Goal: Information Seeking & Learning: Learn about a topic

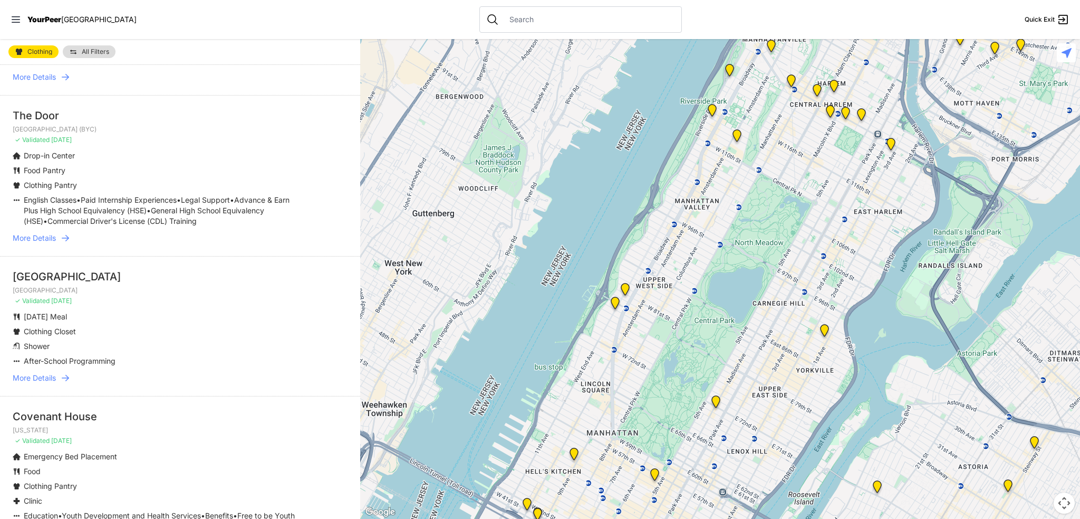
scroll to position [897, 0]
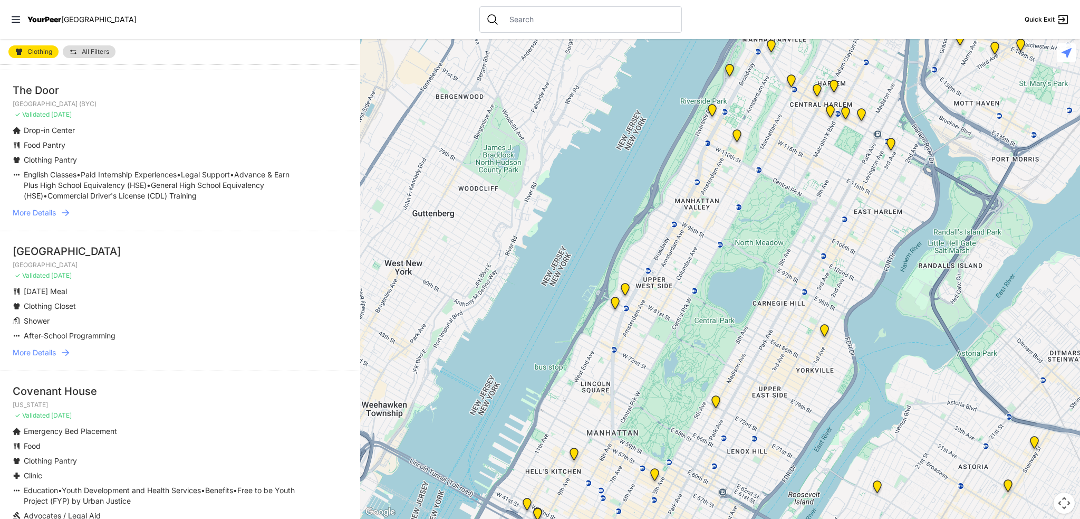
click at [36, 358] on span "More Details" at bounding box center [34, 352] width 43 height 11
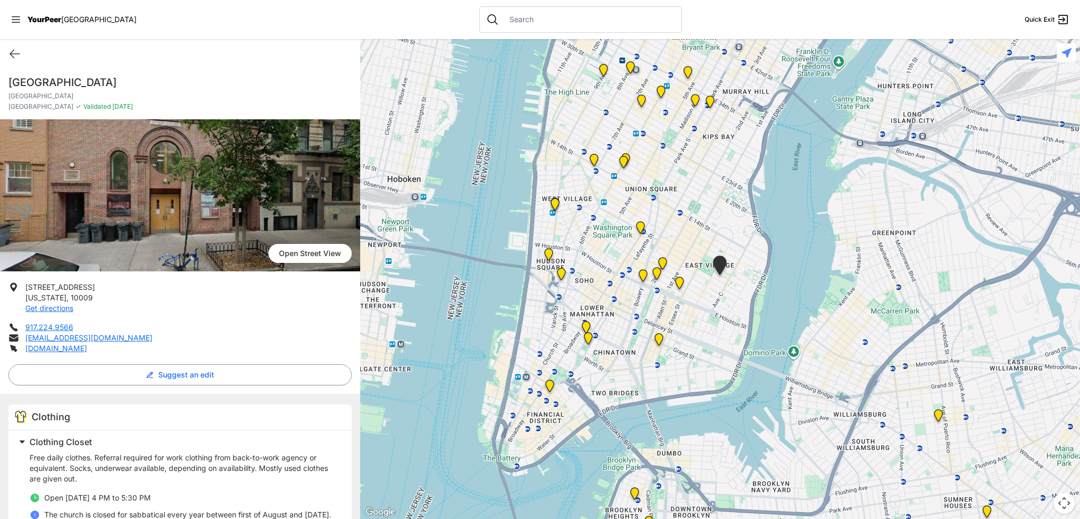
select select "recentlyUpdated"
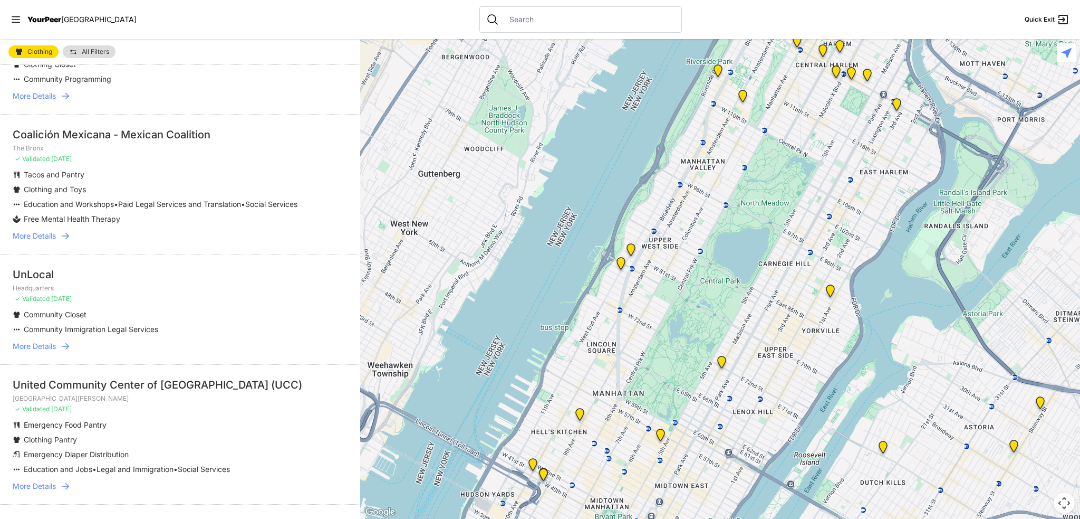
scroll to position [369, 0]
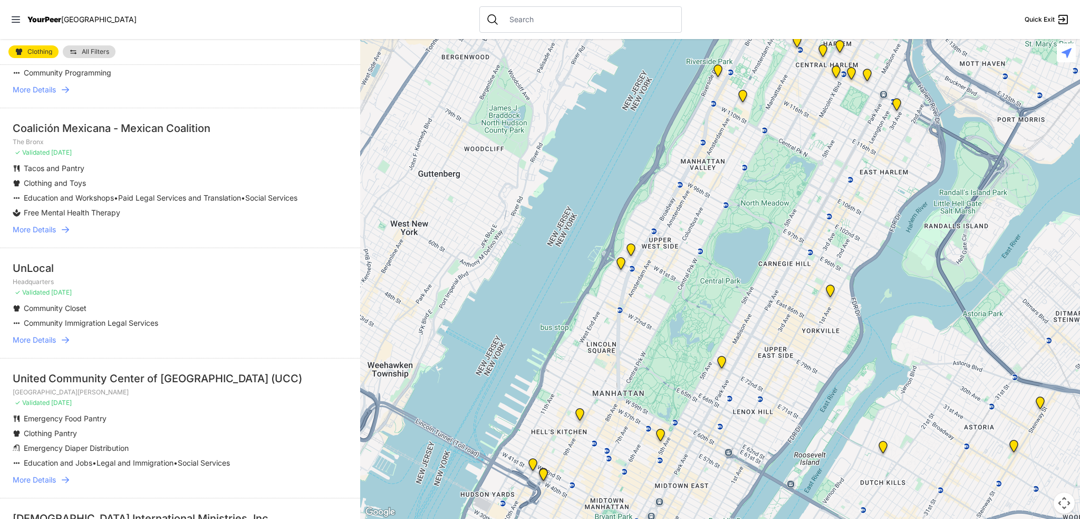
click at [32, 345] on span "More Details" at bounding box center [34, 339] width 43 height 11
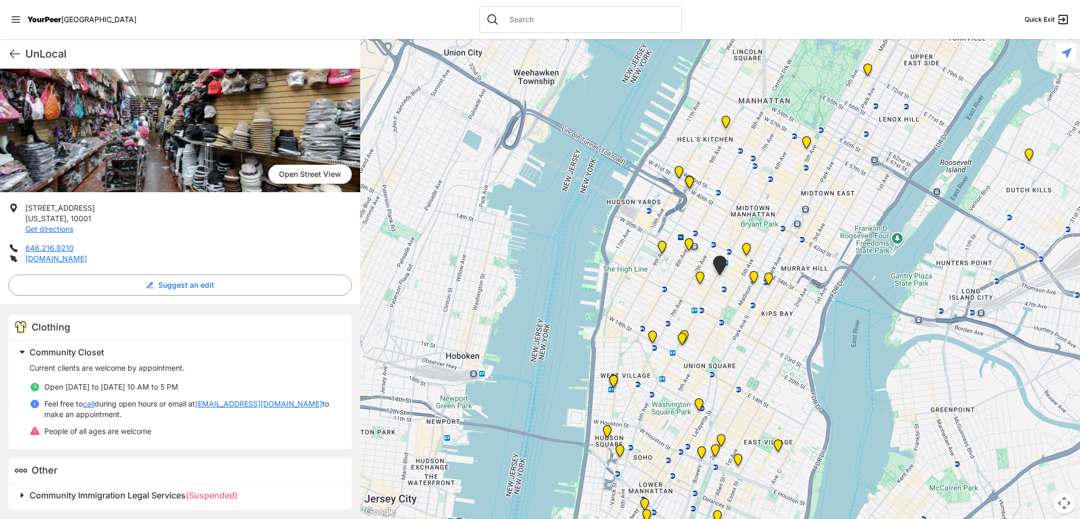
scroll to position [80, 0]
click at [16, 52] on icon at bounding box center [14, 53] width 13 height 13
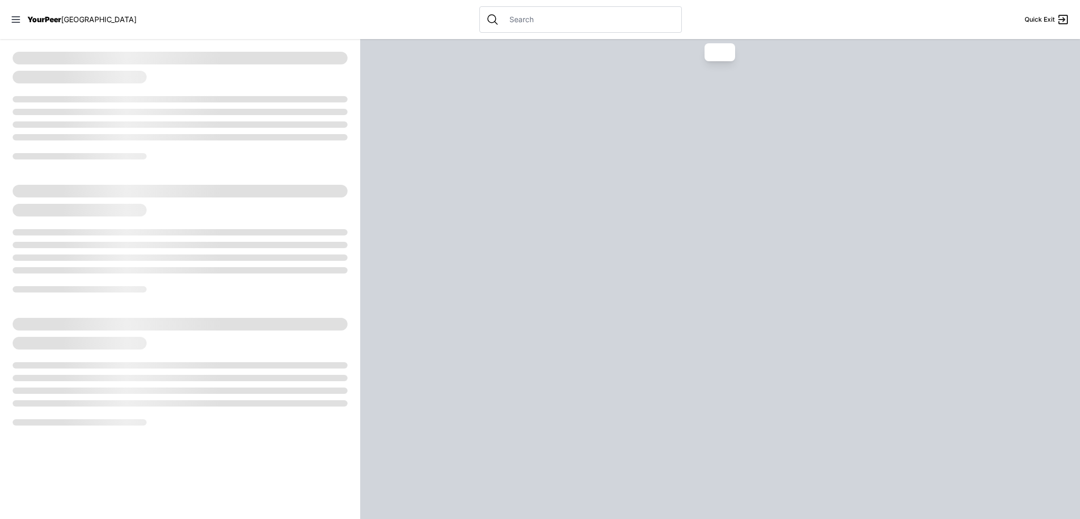
select select "recentlyUpdated"
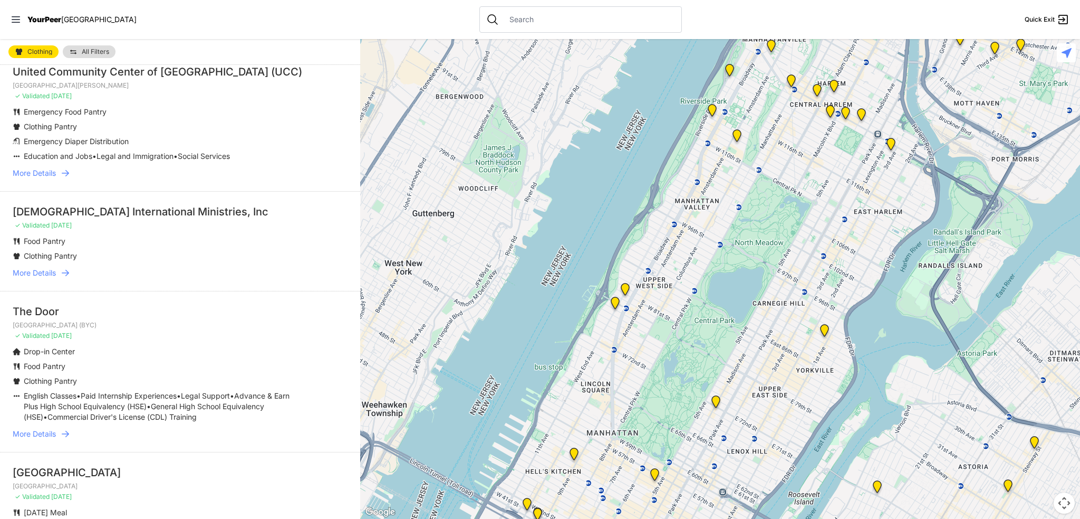
scroll to position [686, 0]
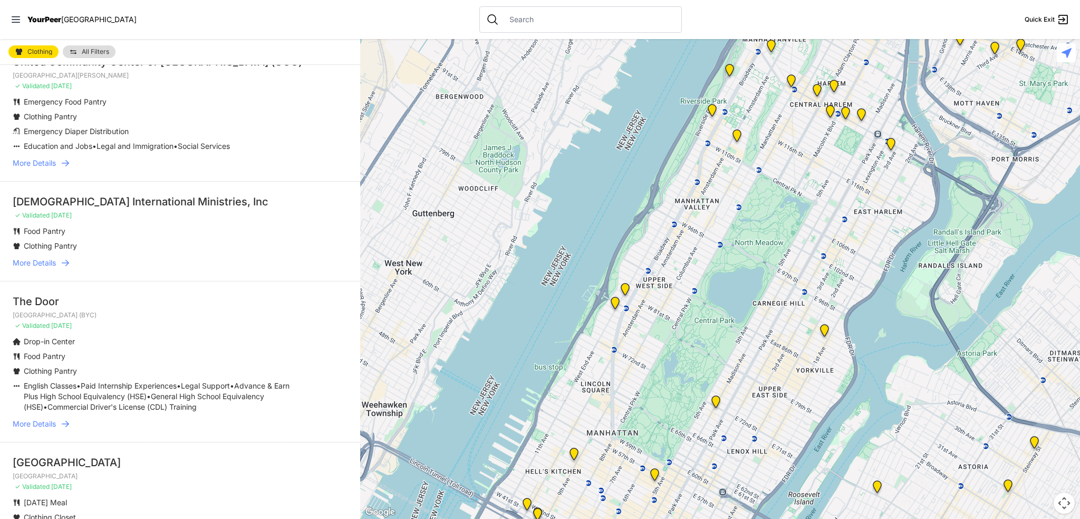
click at [51, 268] on span "More Details" at bounding box center [34, 262] width 43 height 11
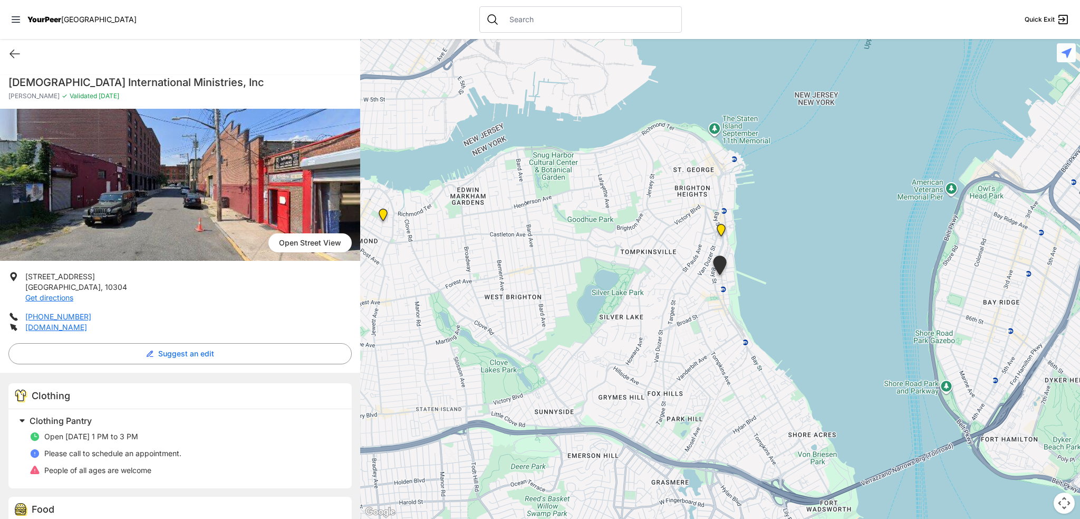
select select "recentlyUpdated"
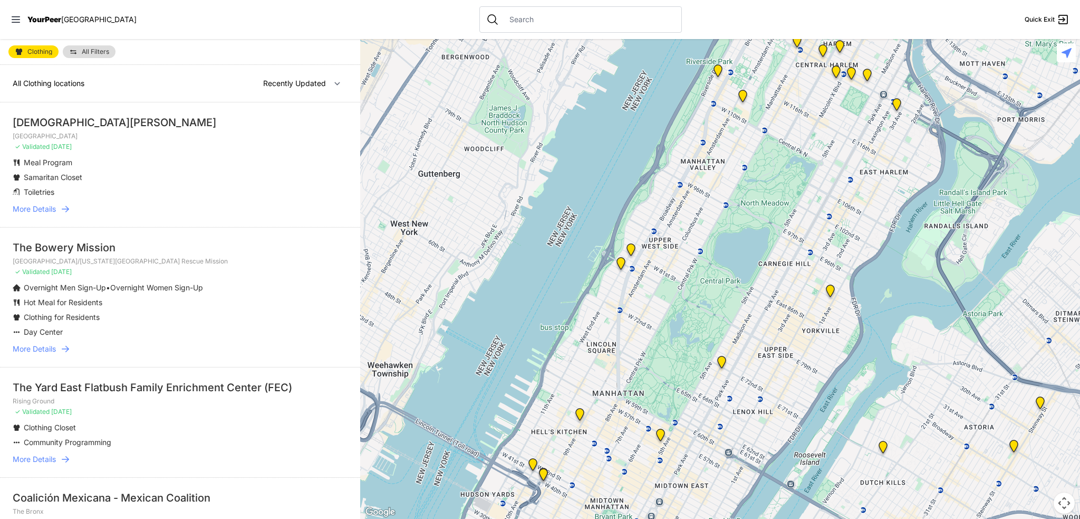
click at [30, 212] on span "More Details" at bounding box center [34, 209] width 43 height 11
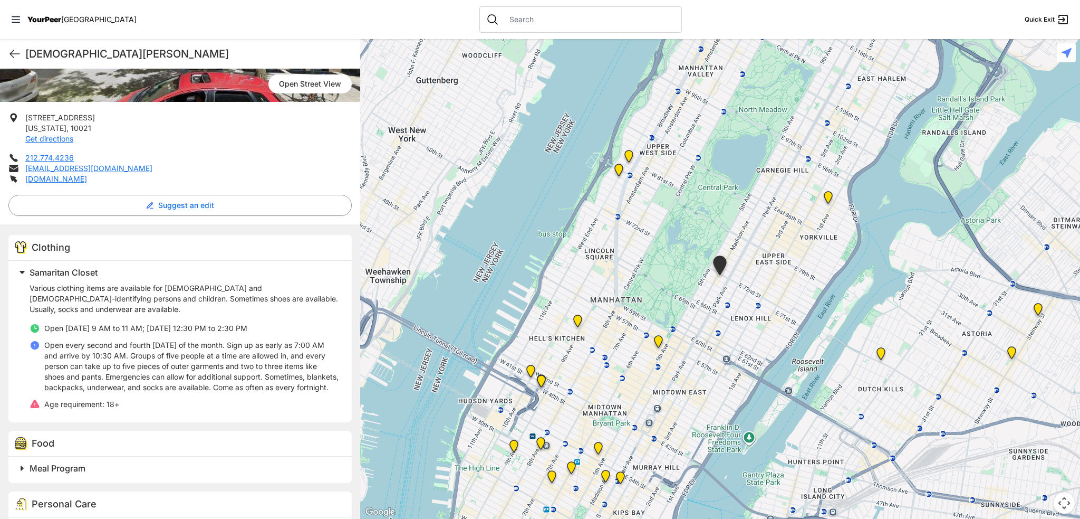
scroll to position [151, 0]
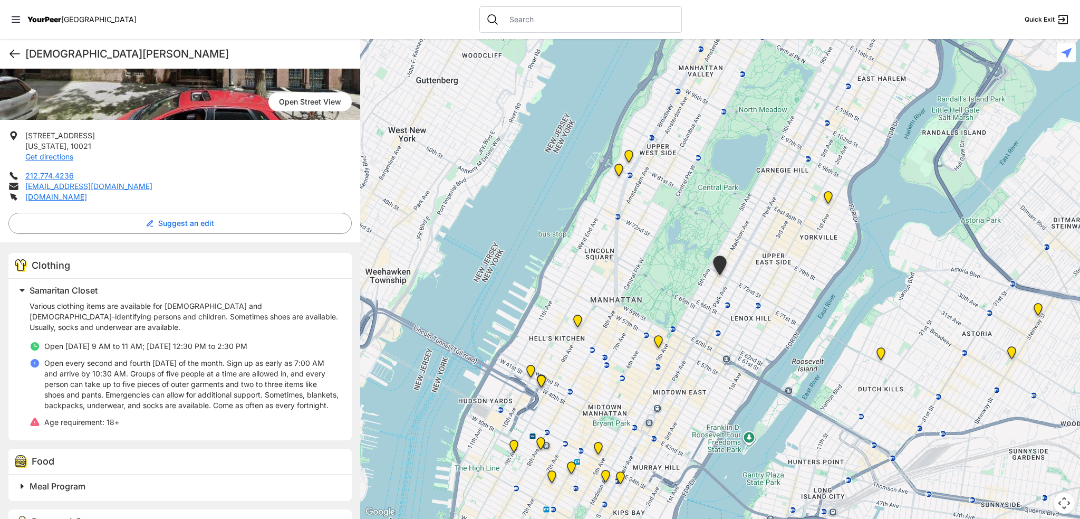
click at [18, 53] on icon at bounding box center [14, 53] width 13 height 13
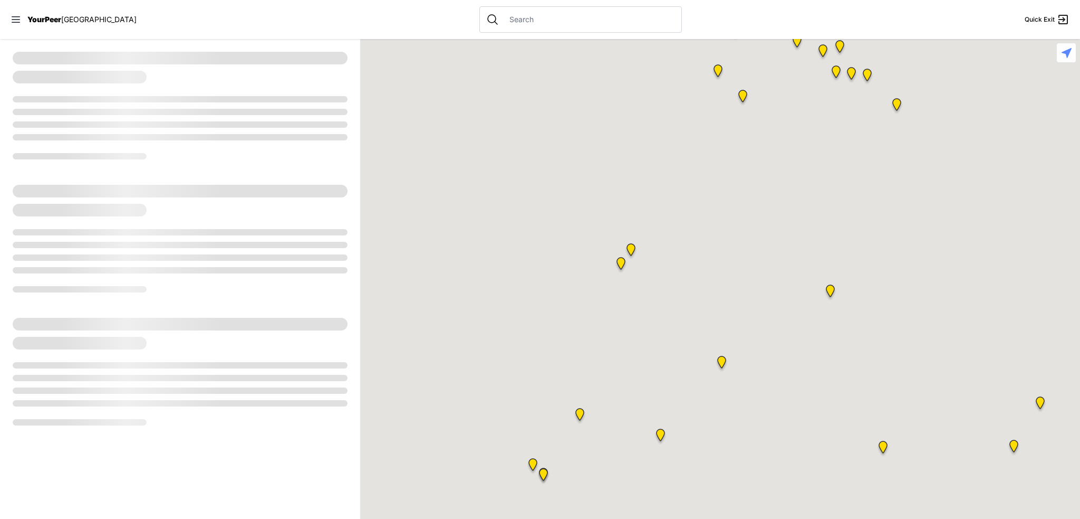
select select "recentlyUpdated"
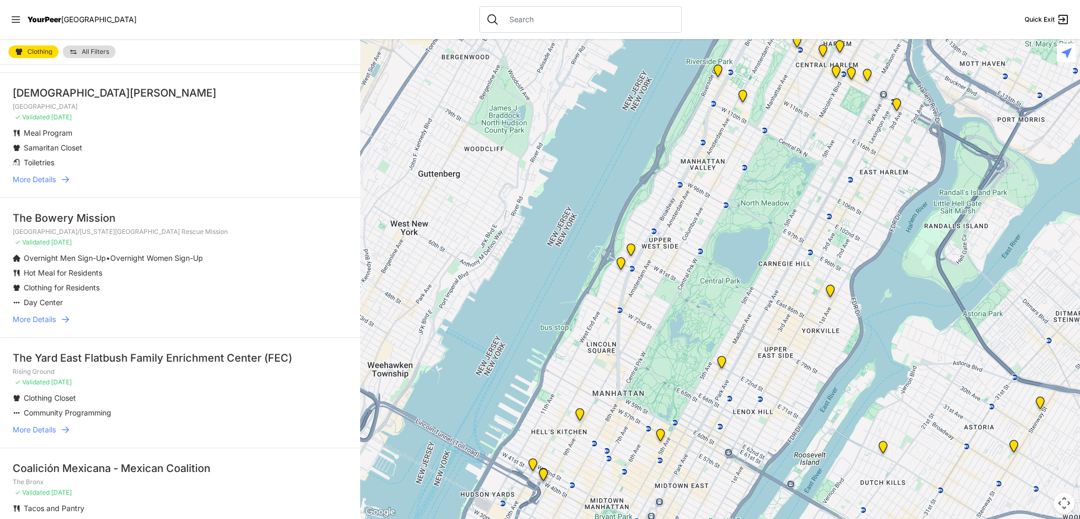
scroll to position [53, 0]
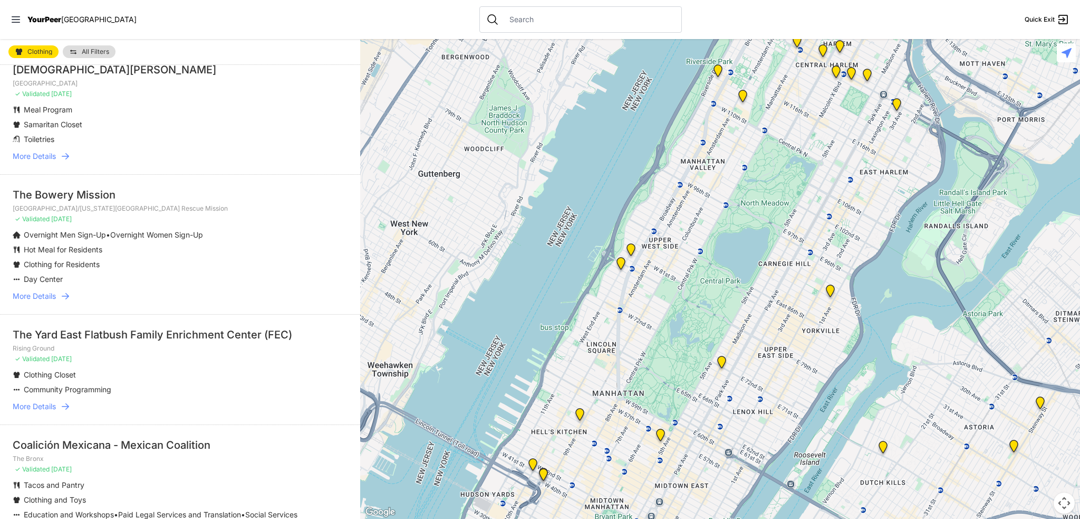
click at [38, 300] on span "More Details" at bounding box center [34, 296] width 43 height 11
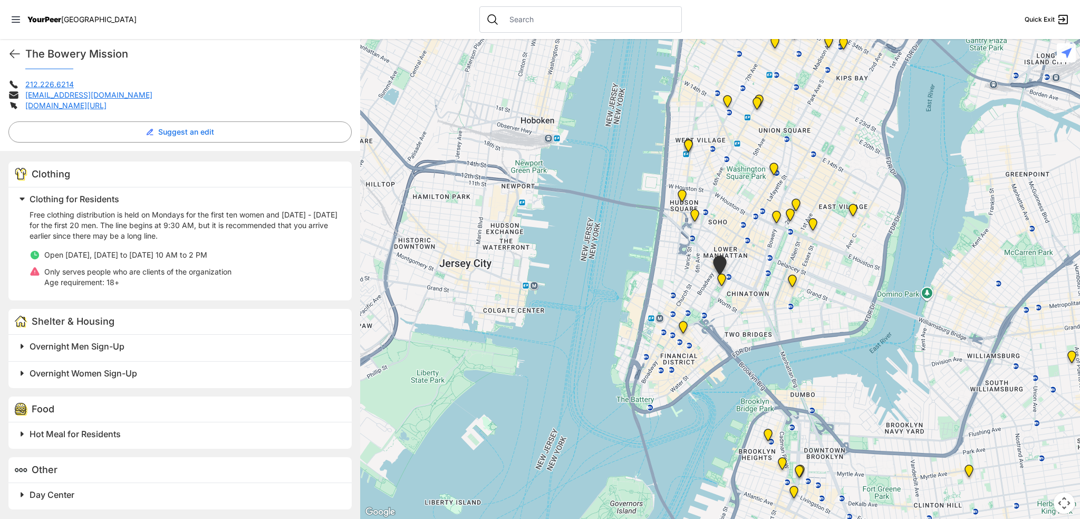
scroll to position [190, 0]
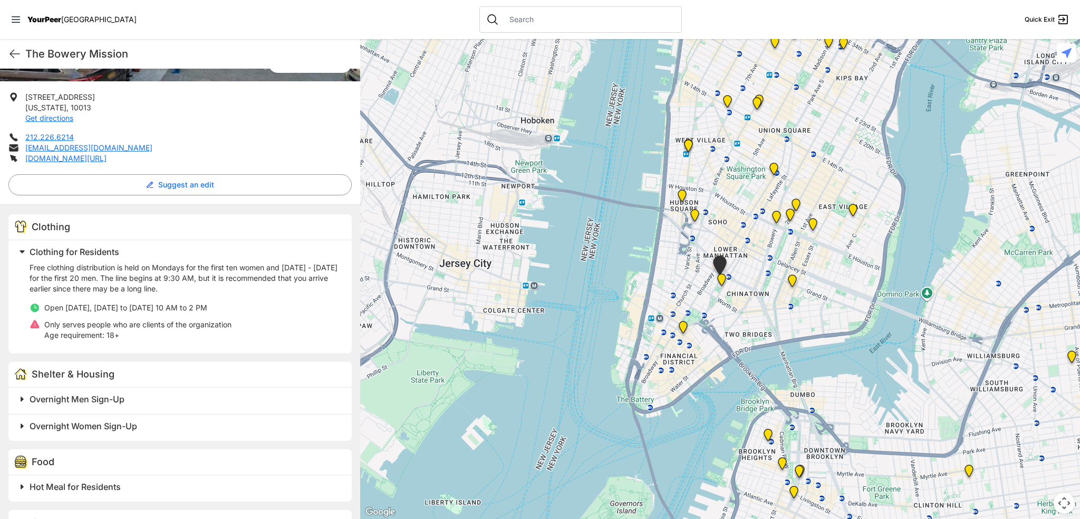
select select "recentlyUpdated"
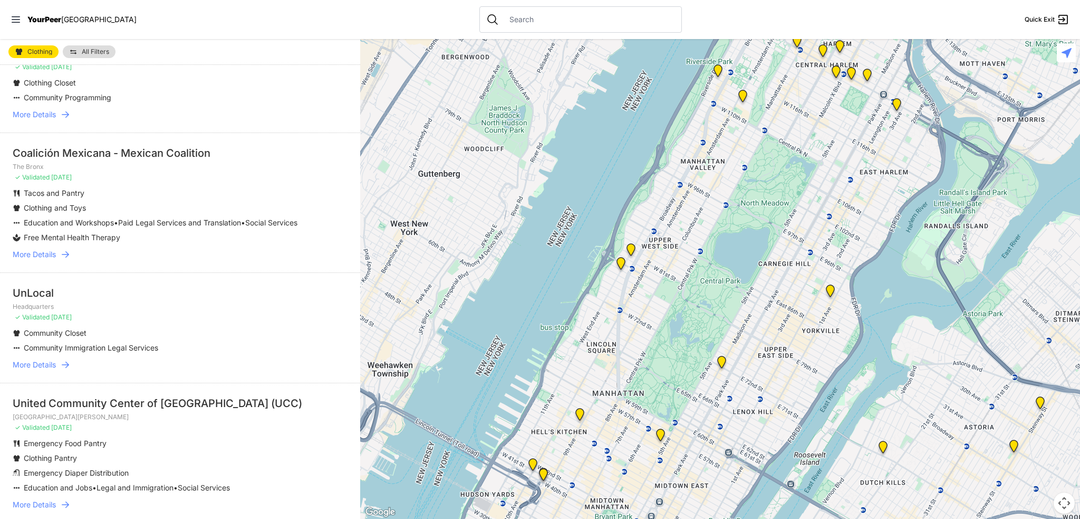
scroll to position [369, 0]
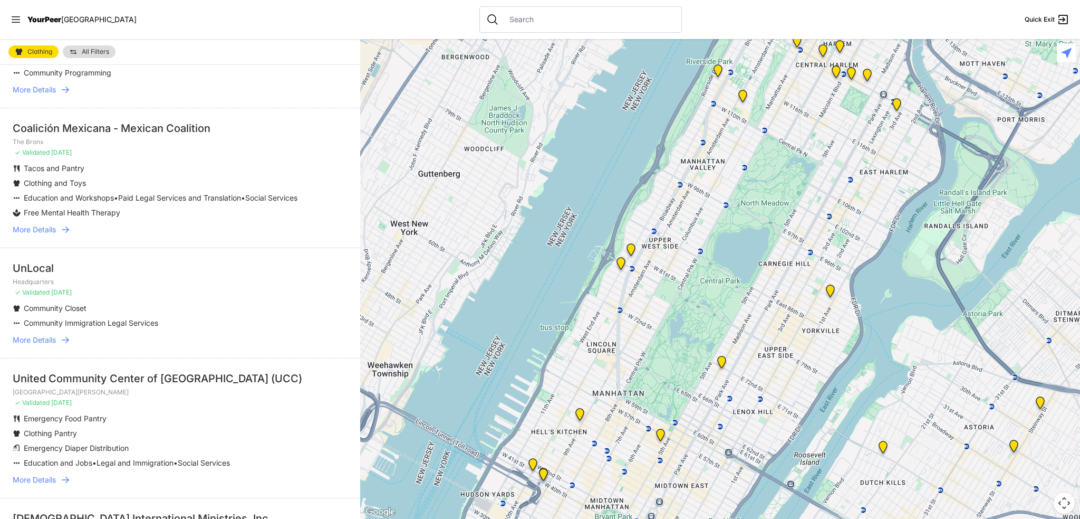
click at [30, 345] on span "More Details" at bounding box center [34, 339] width 43 height 11
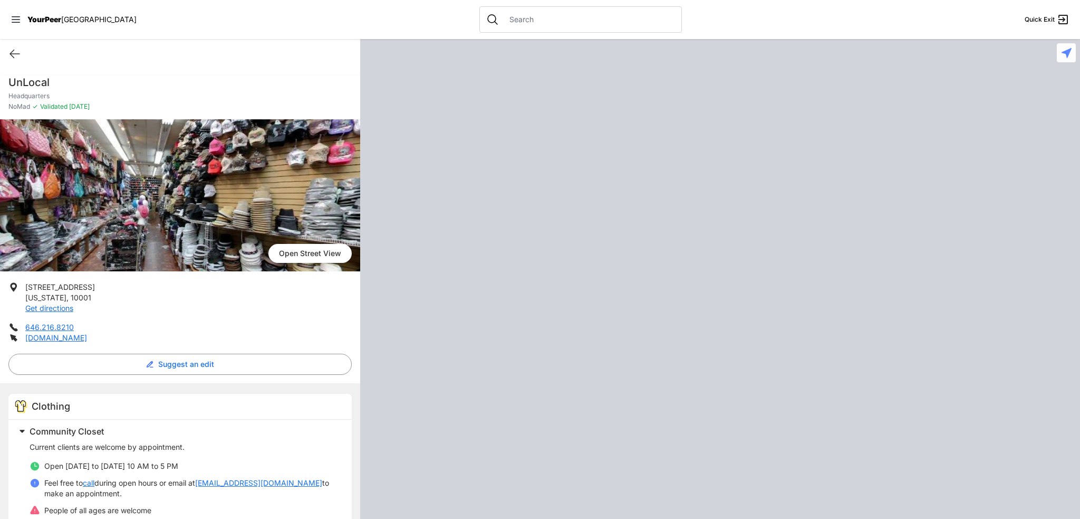
scroll to position [53, 0]
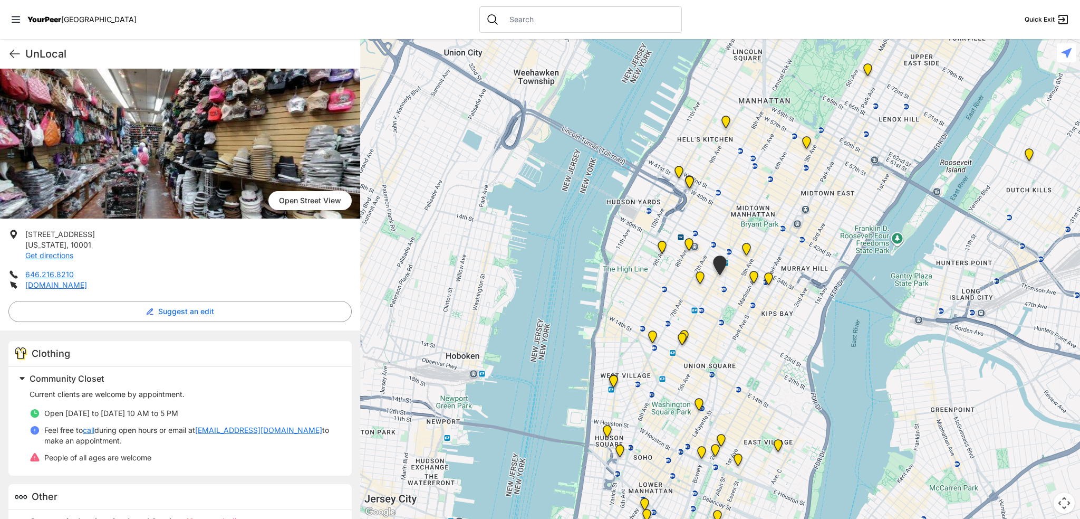
select select "recentlyUpdated"
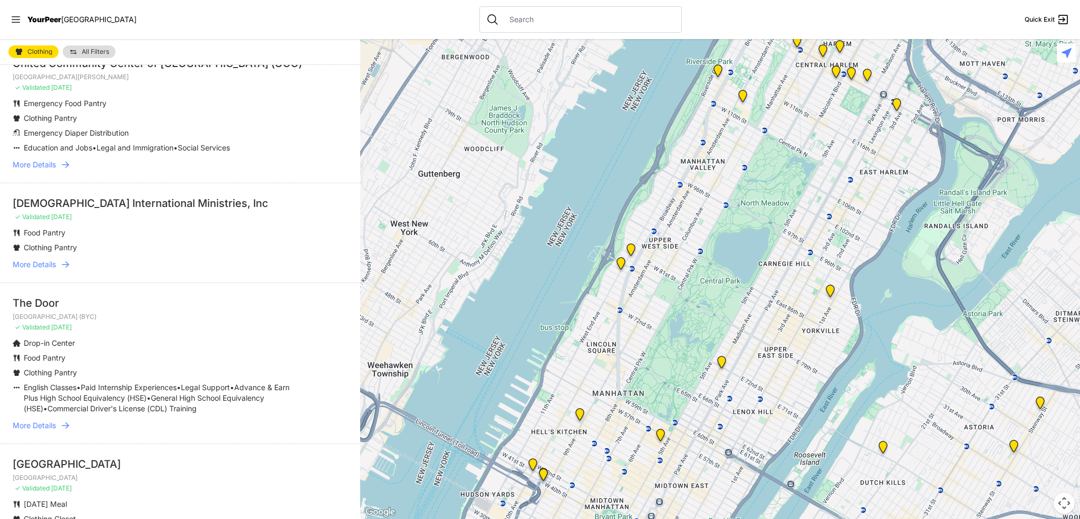
scroll to position [686, 0]
click at [40, 266] on li "United Church of Praise International Ministries, Inc ✓ Validated 22 days ago F…" at bounding box center [180, 231] width 360 height 100
click at [50, 268] on span "More Details" at bounding box center [34, 262] width 43 height 11
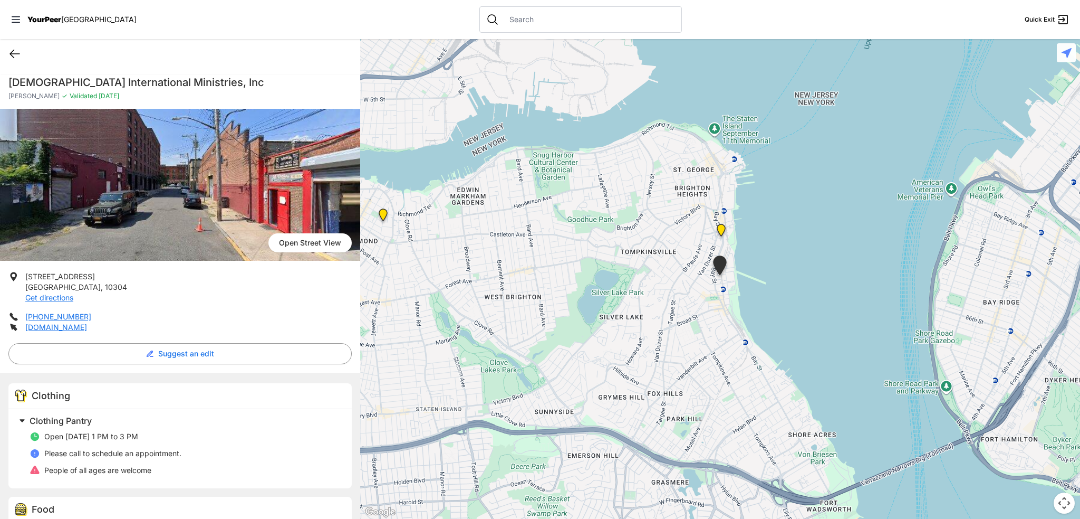
click at [11, 51] on icon at bounding box center [14, 53] width 13 height 13
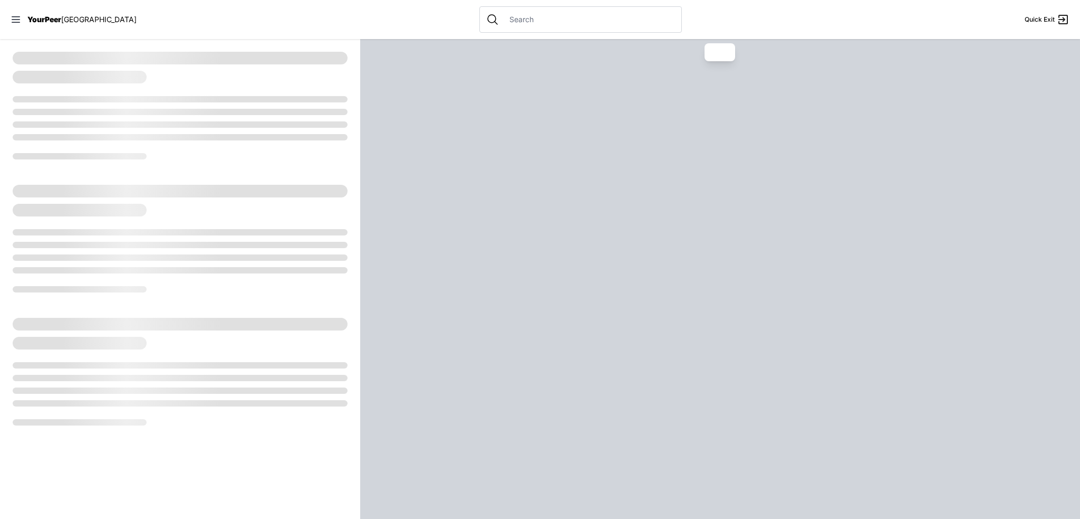
select select "recentlyUpdated"
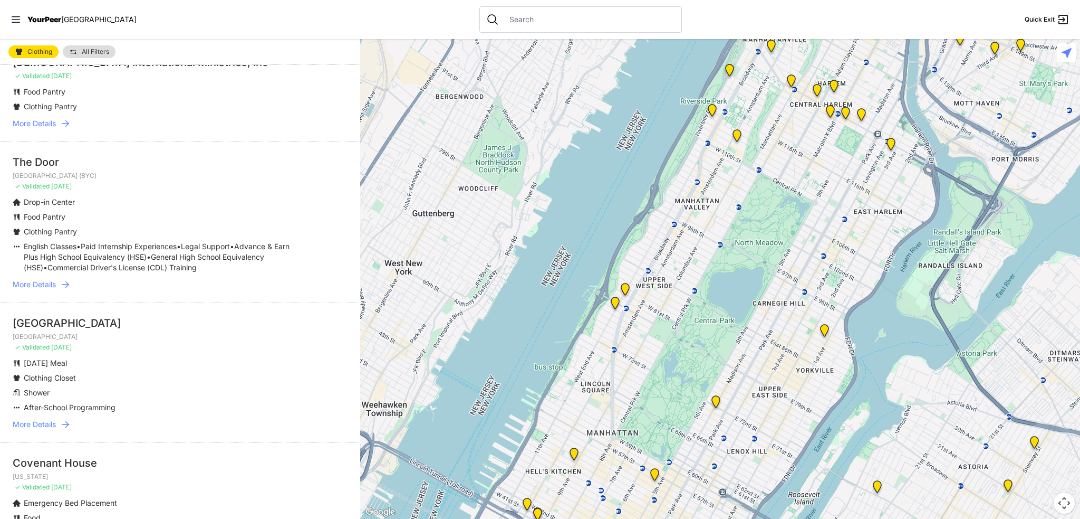
scroll to position [844, 0]
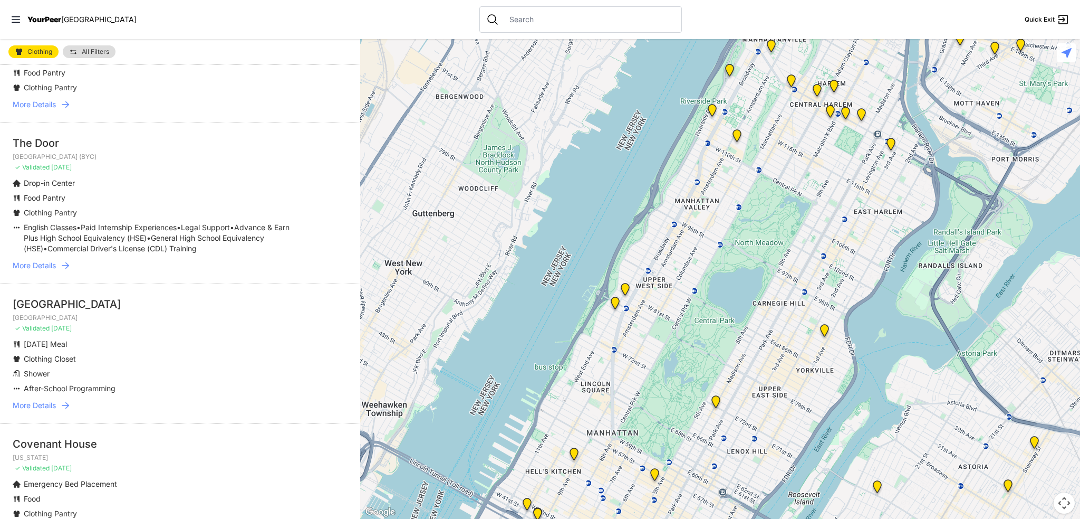
click at [34, 271] on span "More Details" at bounding box center [34, 265] width 43 height 11
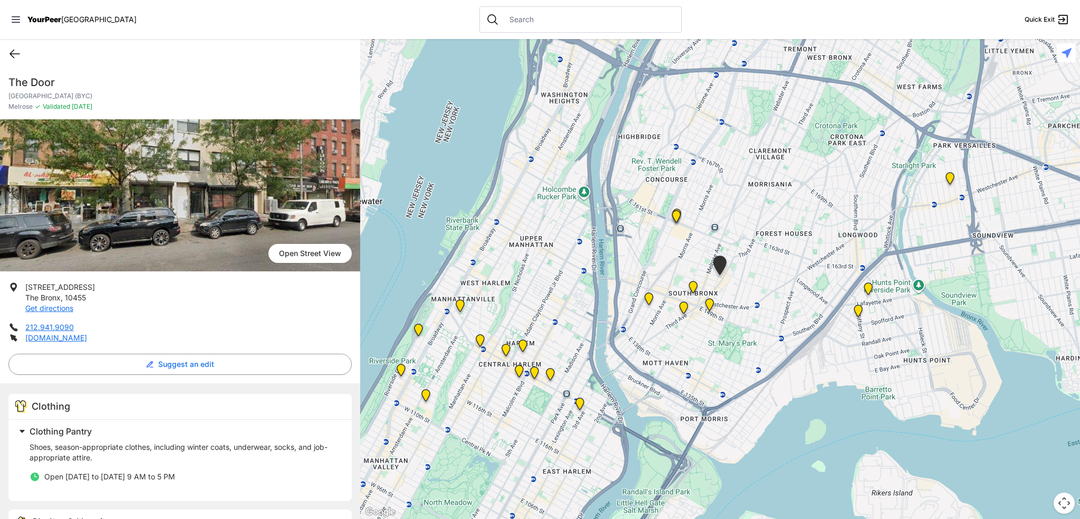
click at [16, 57] on icon at bounding box center [14, 53] width 13 height 13
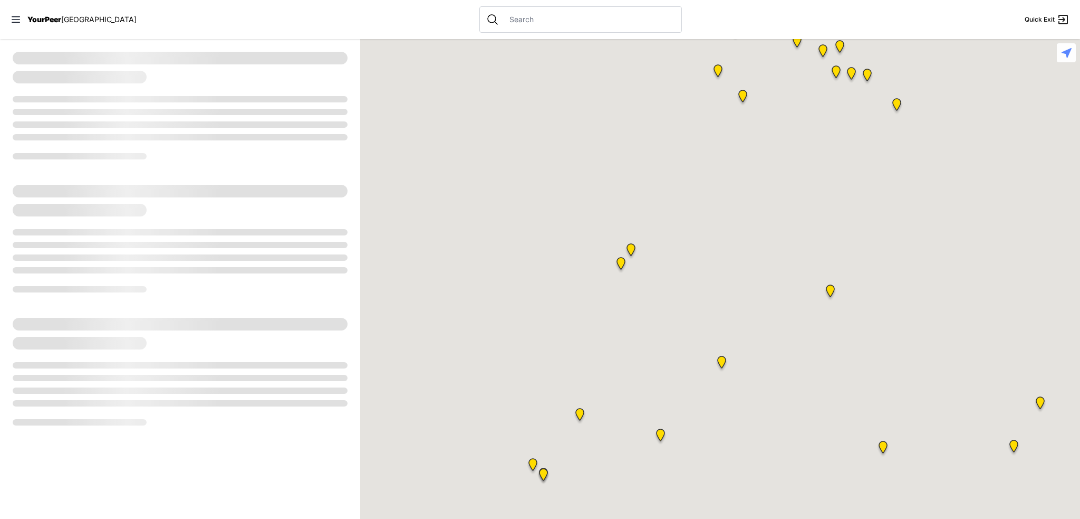
select select "recentlyUpdated"
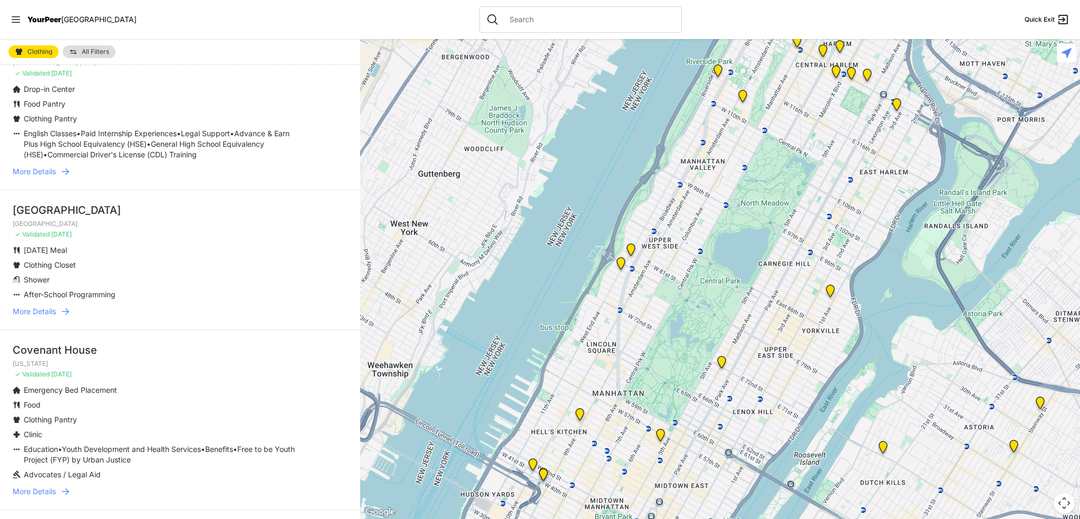
scroll to position [950, 0]
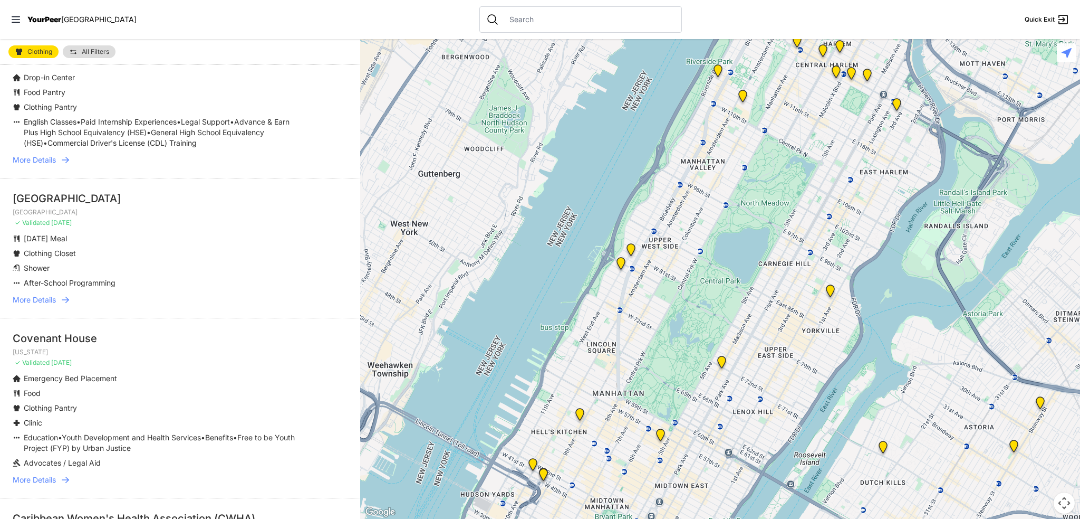
click at [32, 305] on span "More Details" at bounding box center [34, 299] width 43 height 11
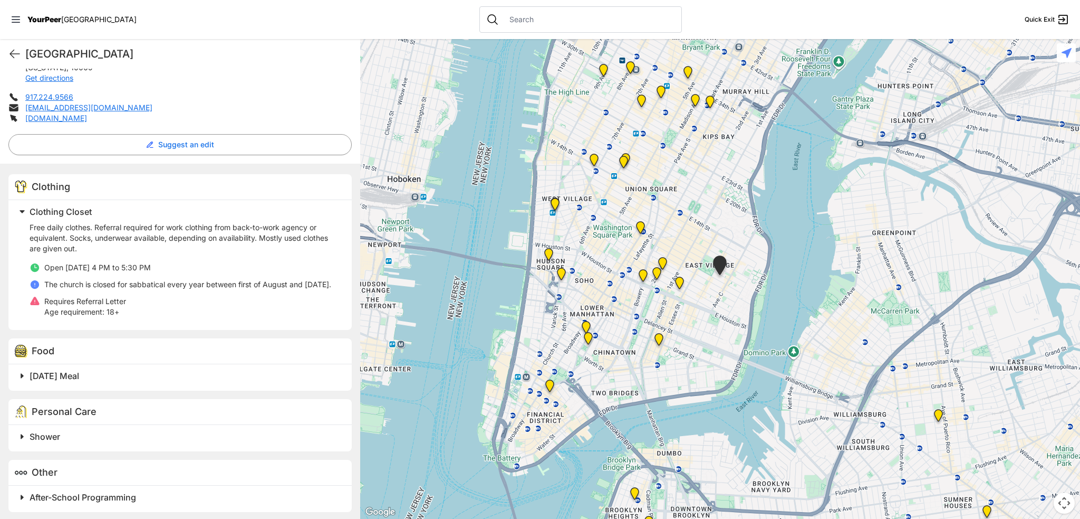
scroll to position [243, 0]
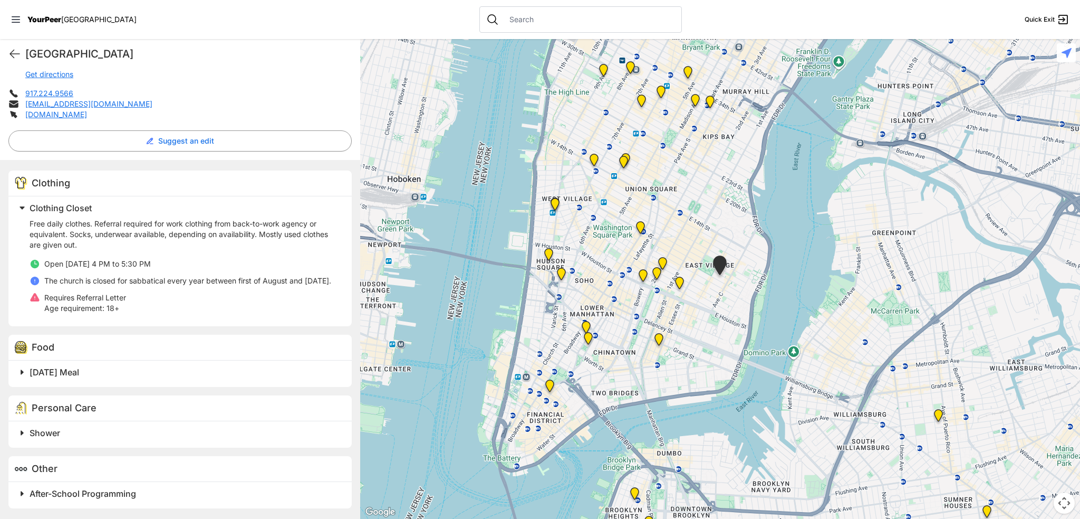
select select "recentlyUpdated"
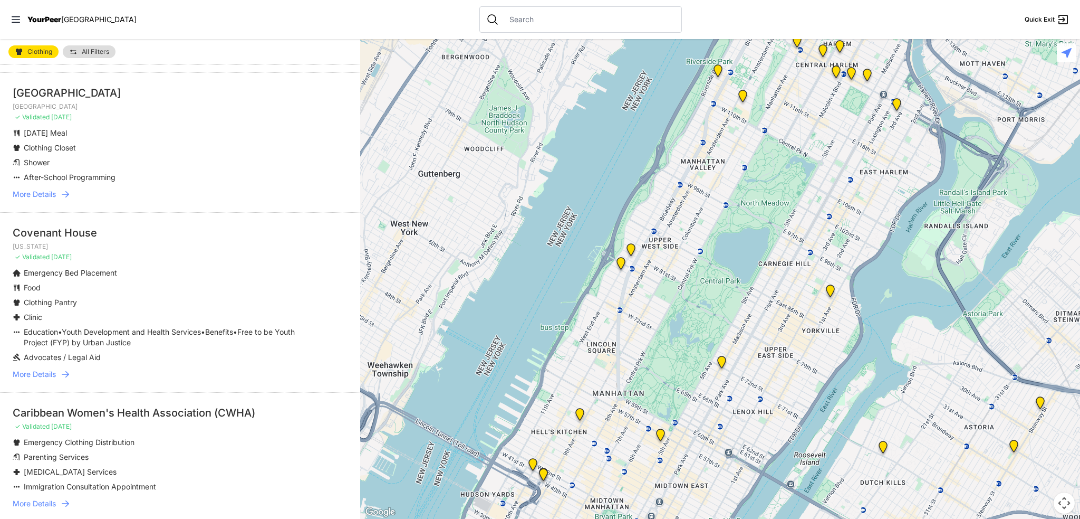
scroll to position [1108, 0]
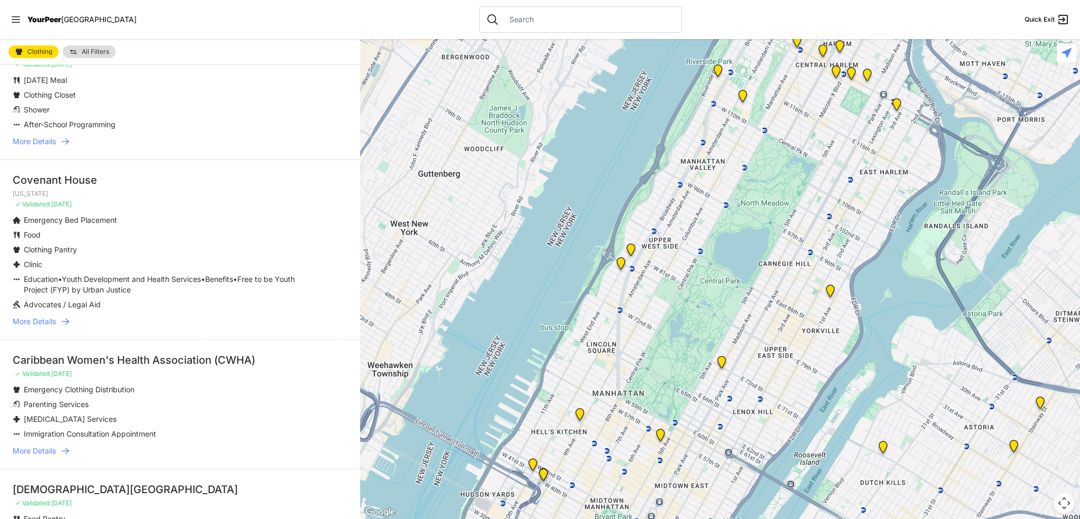
click at [39, 327] on span "More Details" at bounding box center [34, 321] width 43 height 11
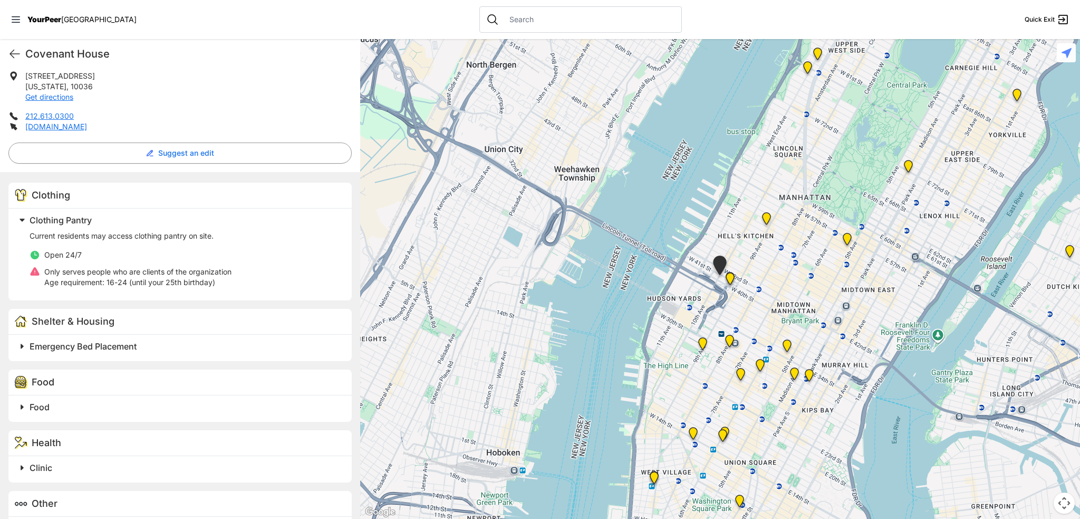
scroll to position [158, 0]
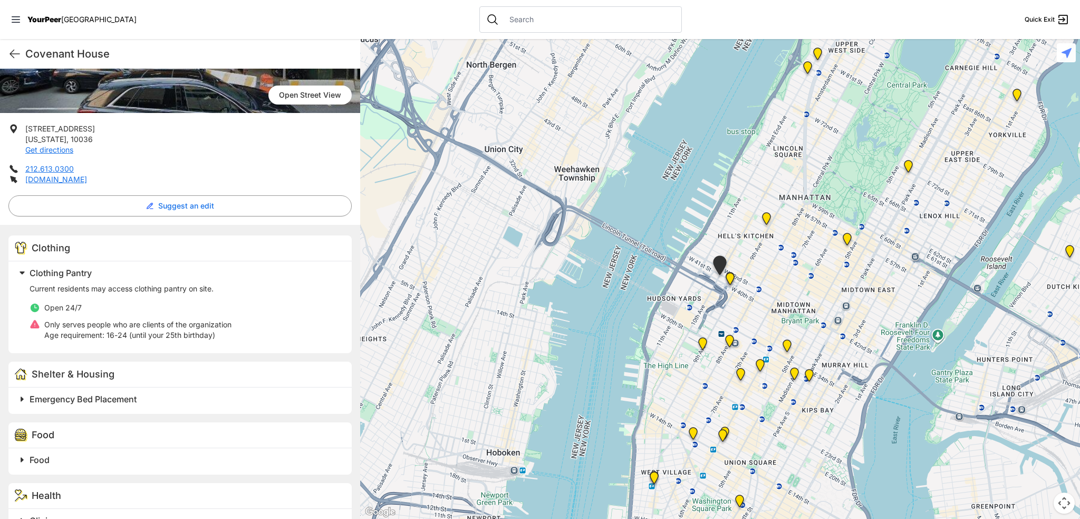
select select "recentlyUpdated"
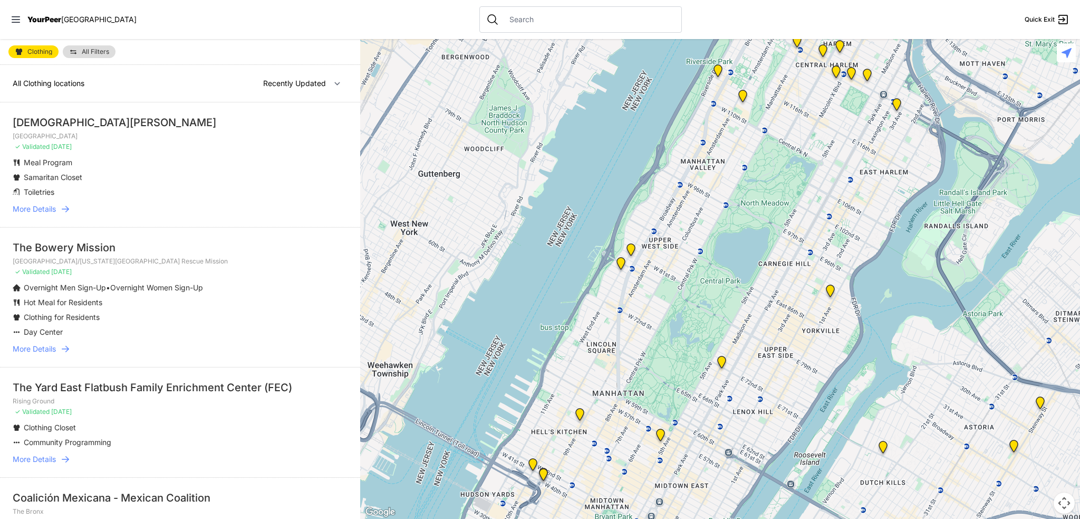
click at [35, 205] on span "More Details" at bounding box center [34, 209] width 43 height 11
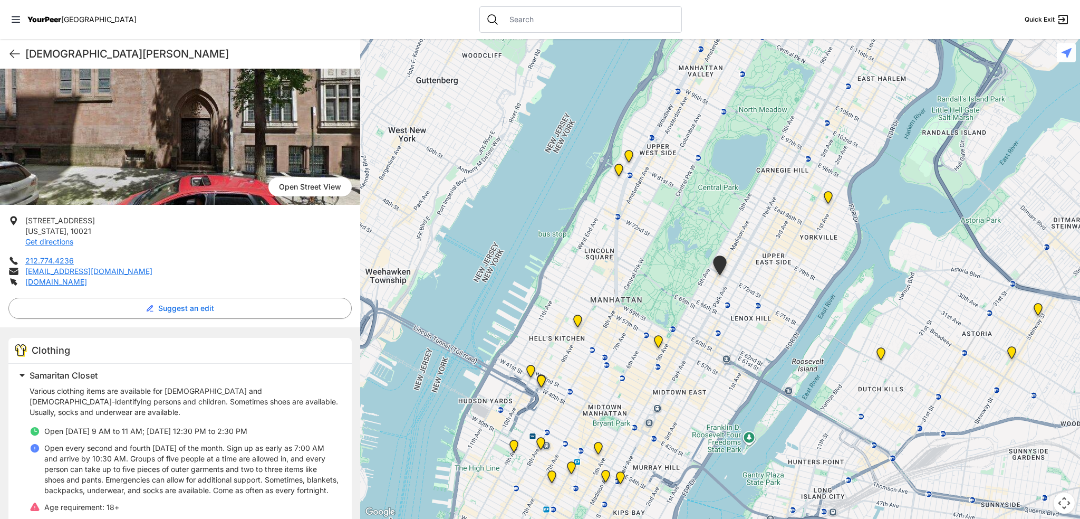
scroll to position [204, 0]
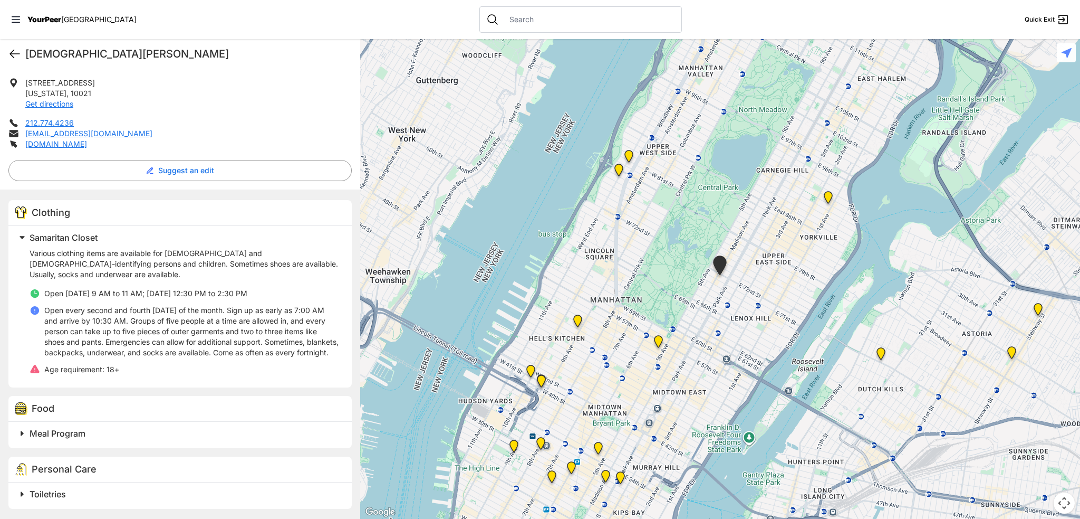
click at [15, 55] on icon at bounding box center [14, 53] width 13 height 13
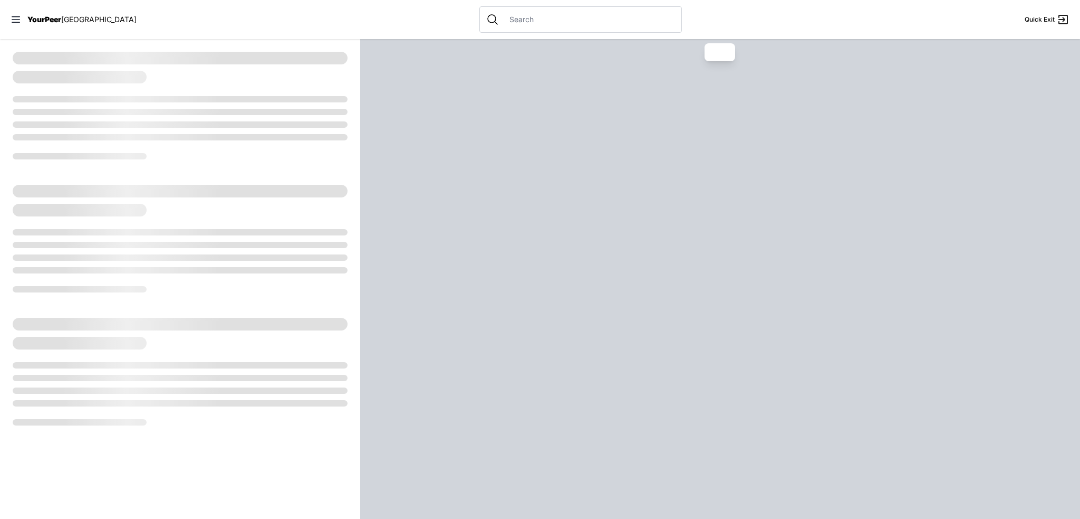
select select "recentlyUpdated"
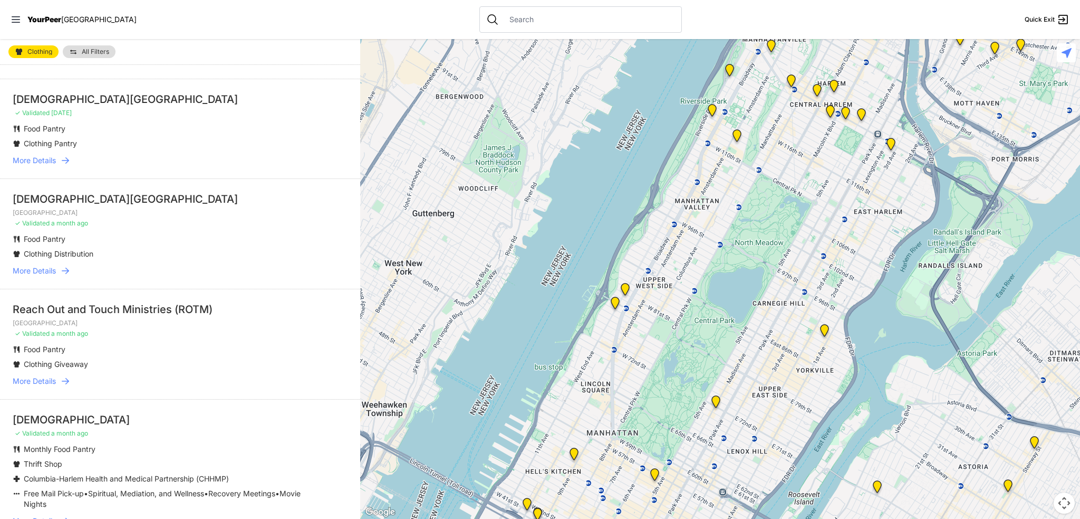
scroll to position [1530, 0]
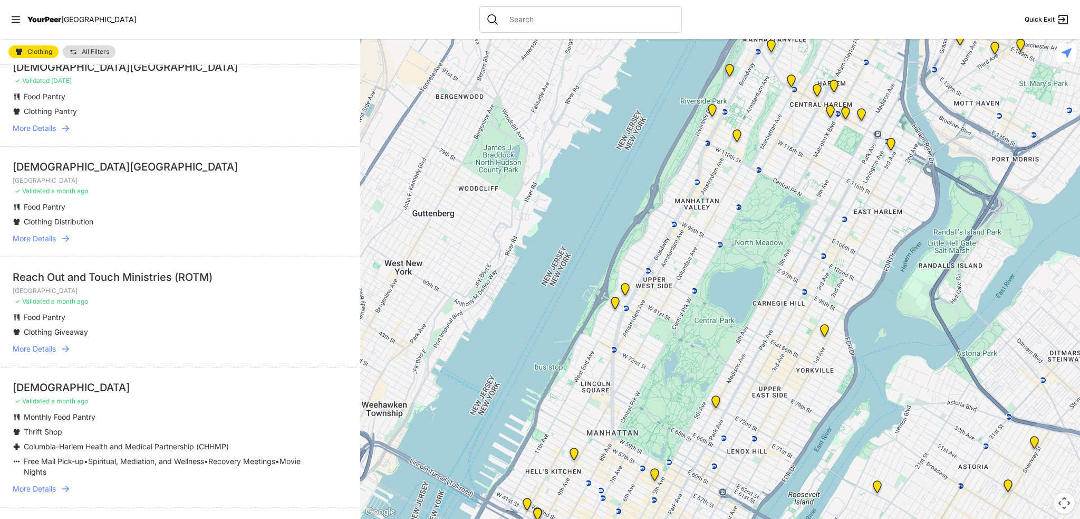
click at [32, 354] on span "More Details" at bounding box center [34, 348] width 43 height 11
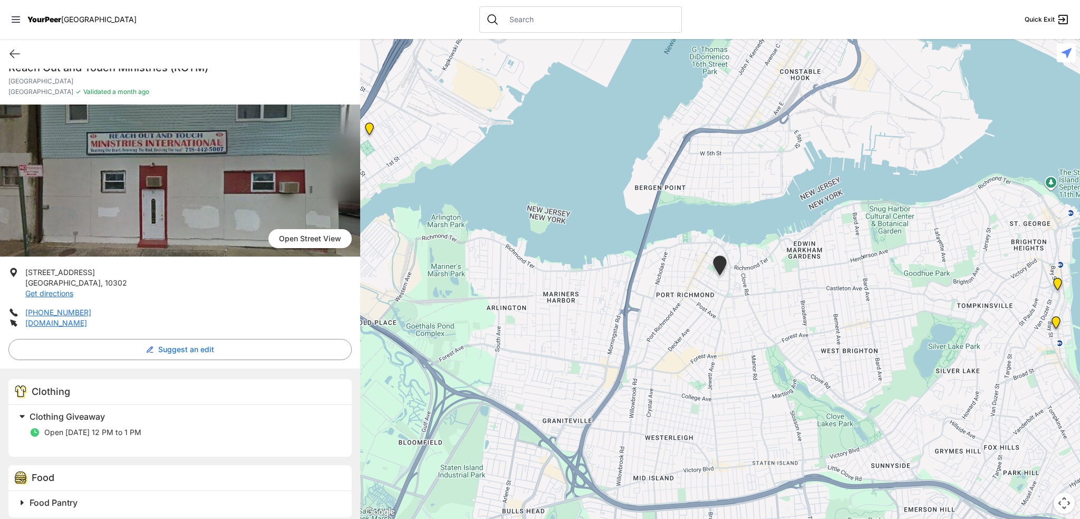
scroll to position [23, 0]
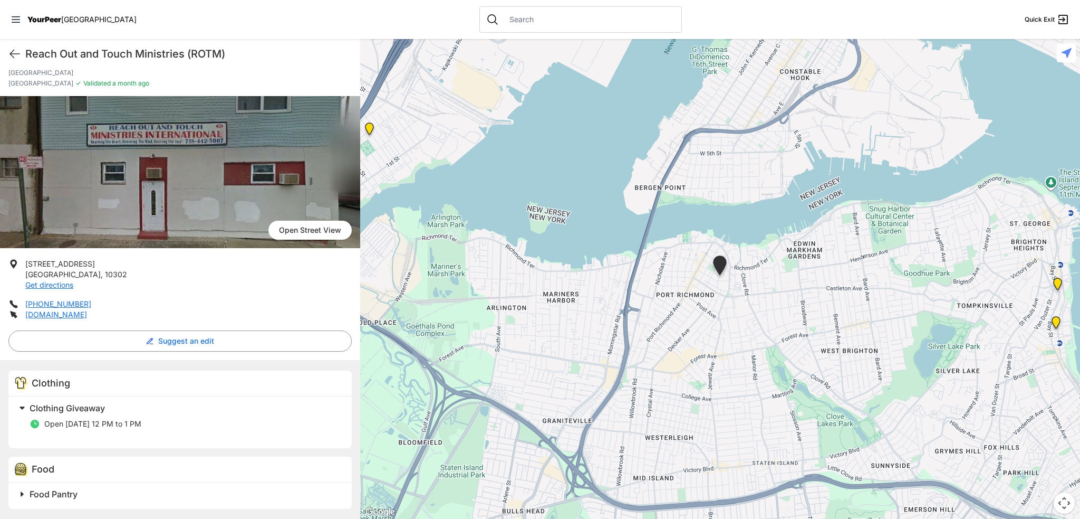
select select "recentlyUpdated"
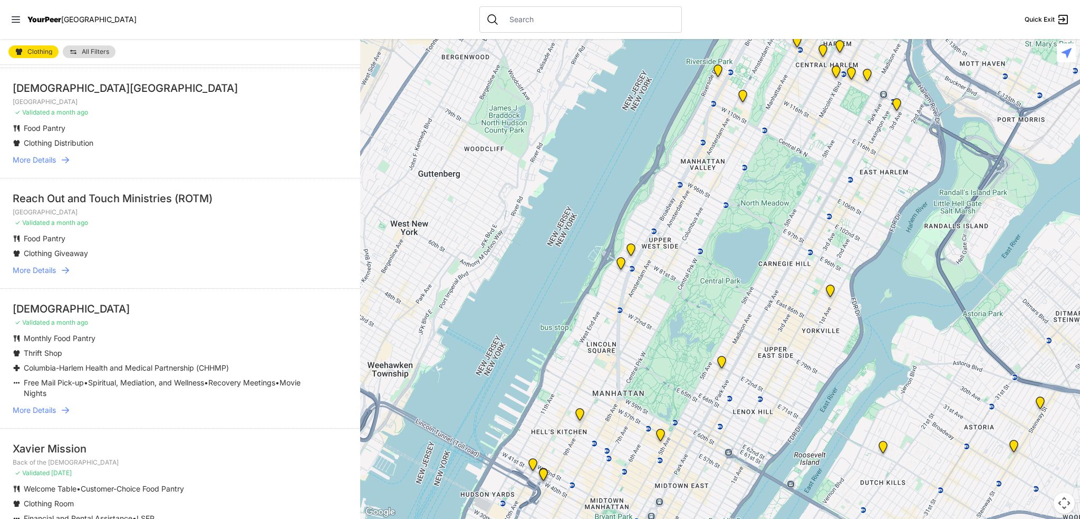
scroll to position [1635, 0]
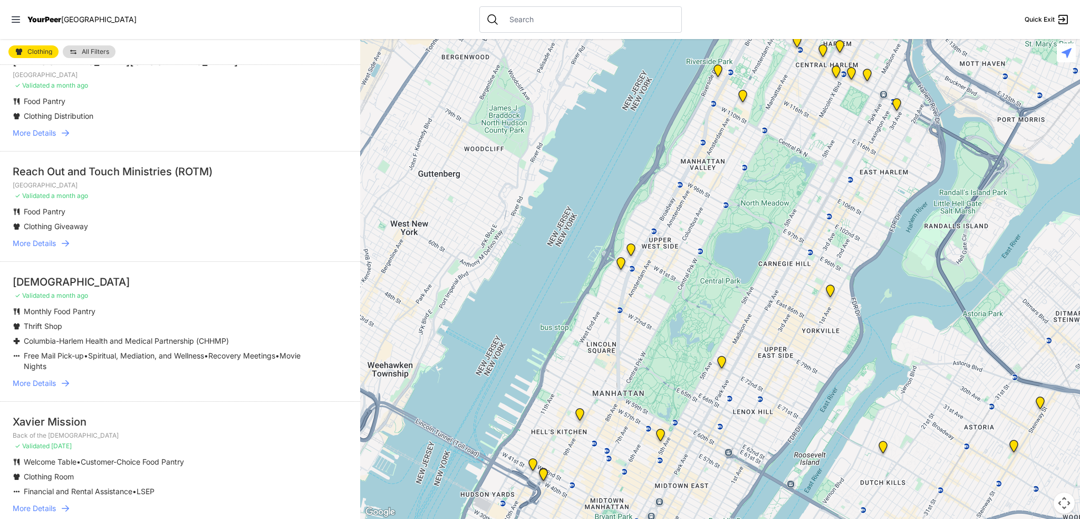
click at [24, 388] on span "More Details" at bounding box center [34, 383] width 43 height 11
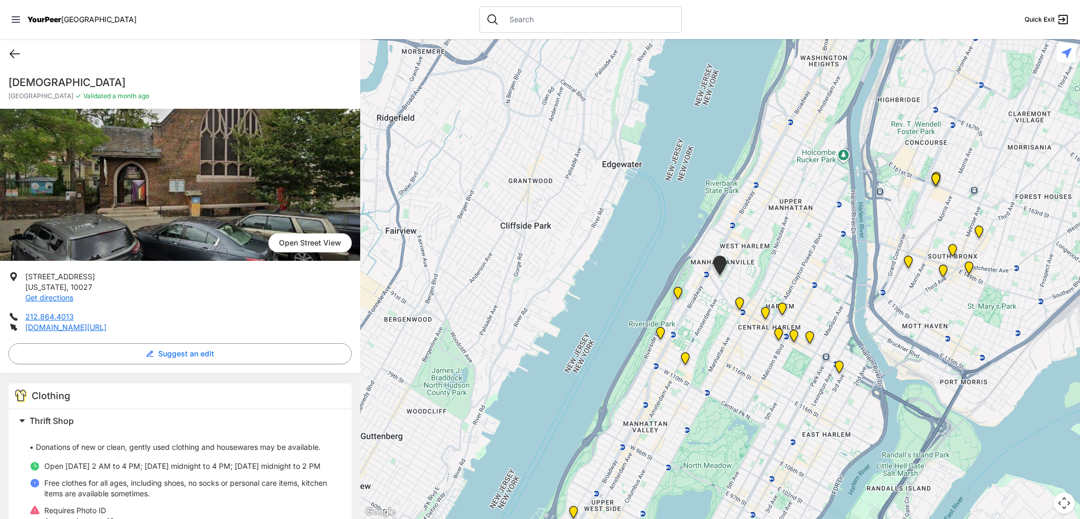
click at [13, 56] on icon at bounding box center [14, 54] width 9 height 8
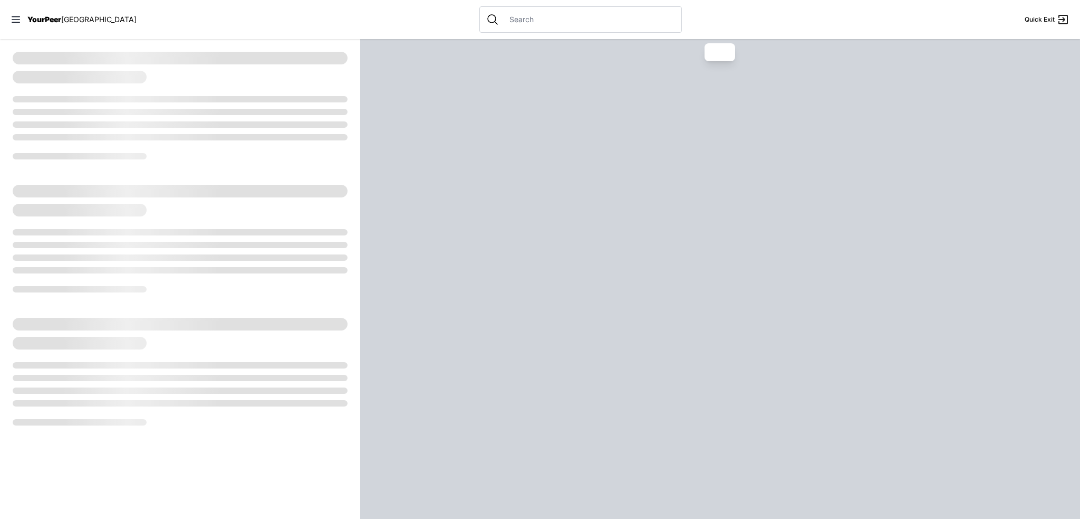
select select "recentlyUpdated"
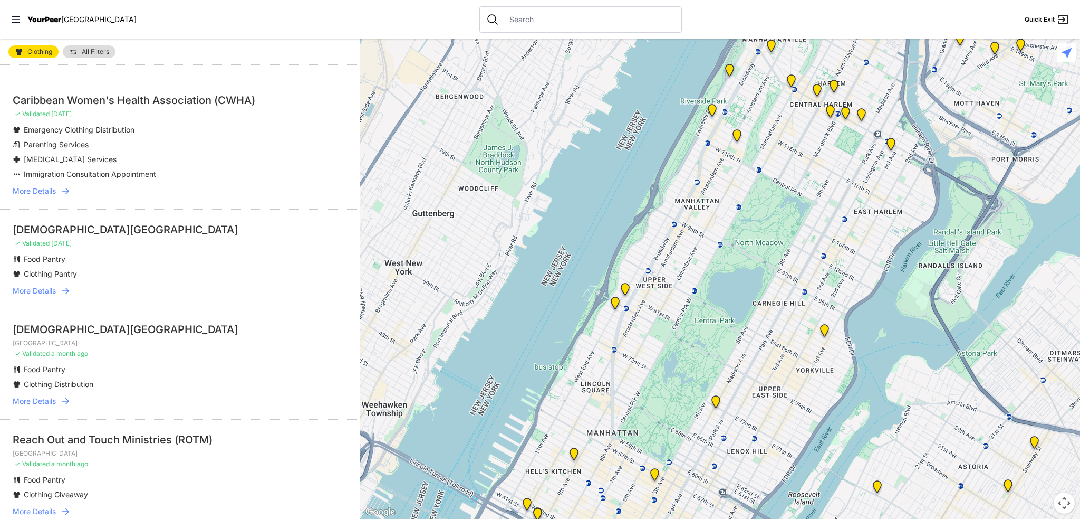
scroll to position [1372, 0]
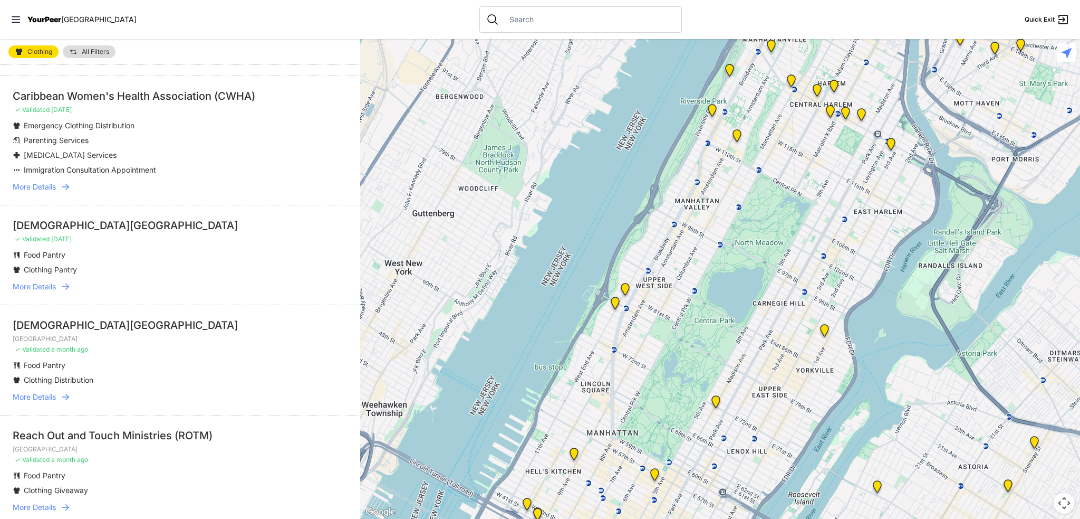
click at [51, 192] on span "More Details" at bounding box center [34, 186] width 43 height 11
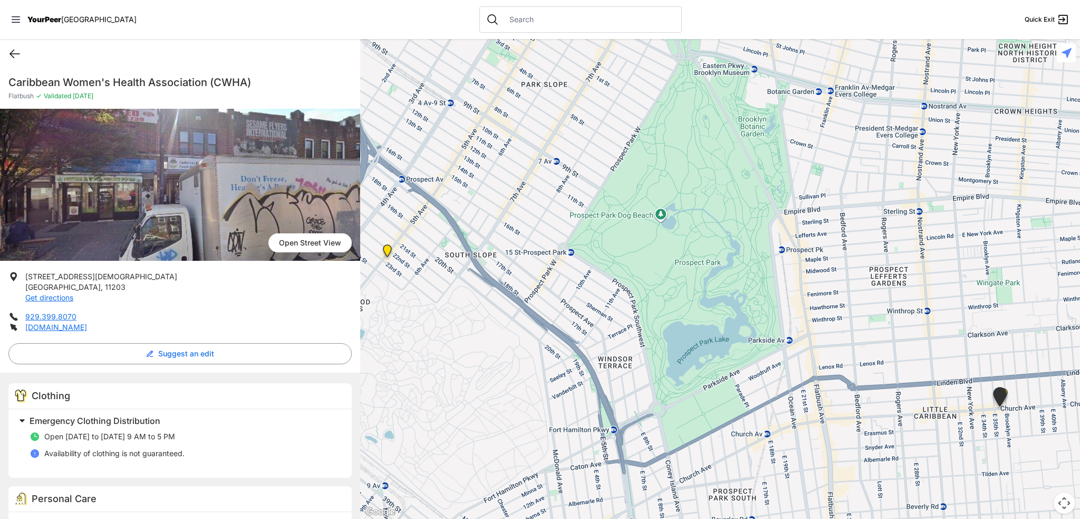
click at [13, 54] on icon at bounding box center [14, 53] width 13 height 13
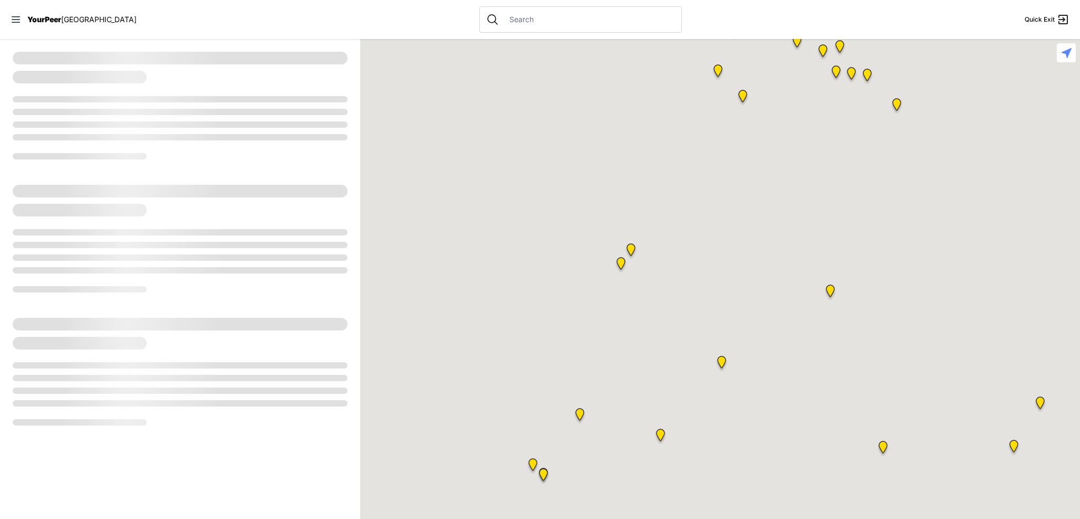
select select "recentlyUpdated"
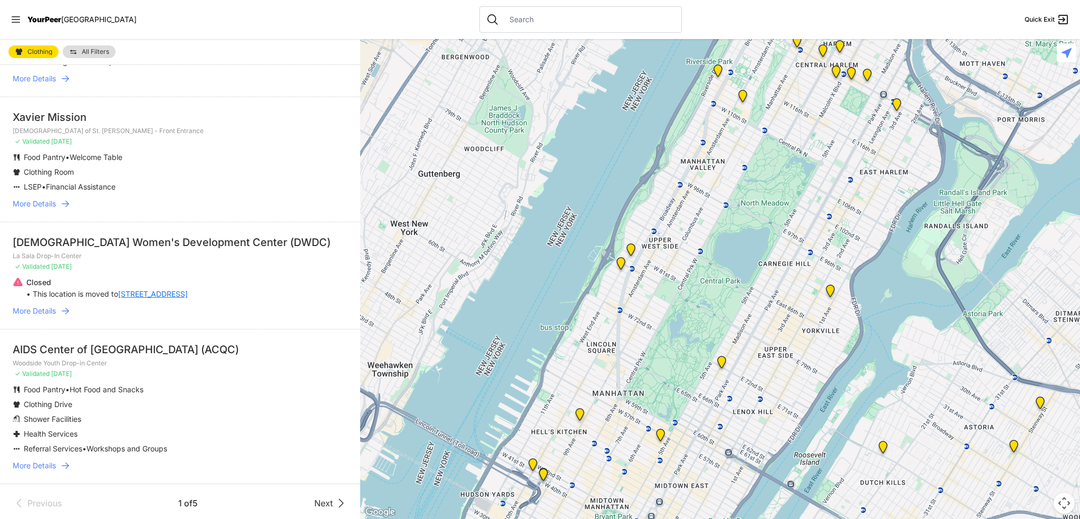
scroll to position [2245, 0]
click at [331, 506] on div "Previous 1 of 5 Next" at bounding box center [180, 499] width 360 height 39
click at [339, 500] on icon at bounding box center [341, 500] width 4 height 8
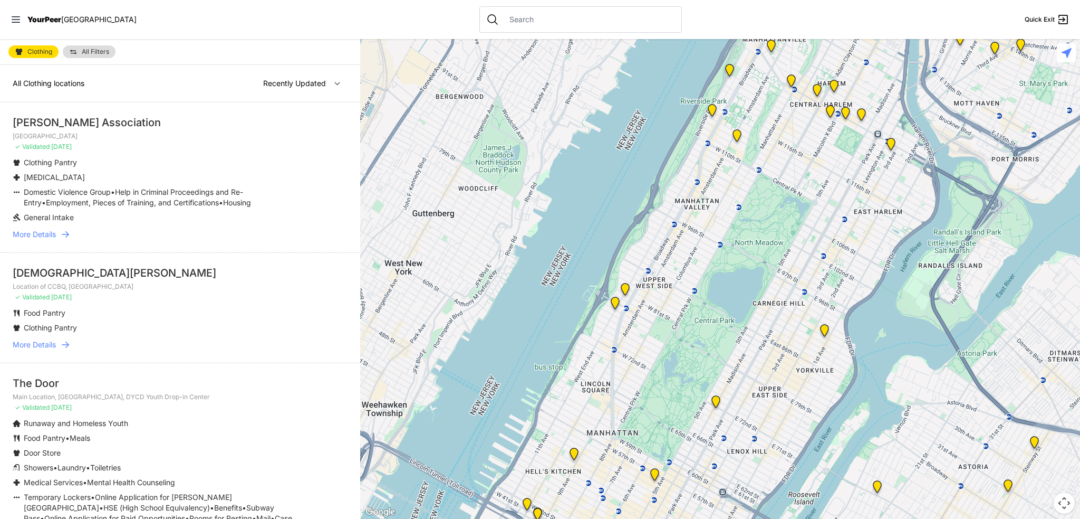
scroll to position [53, 0]
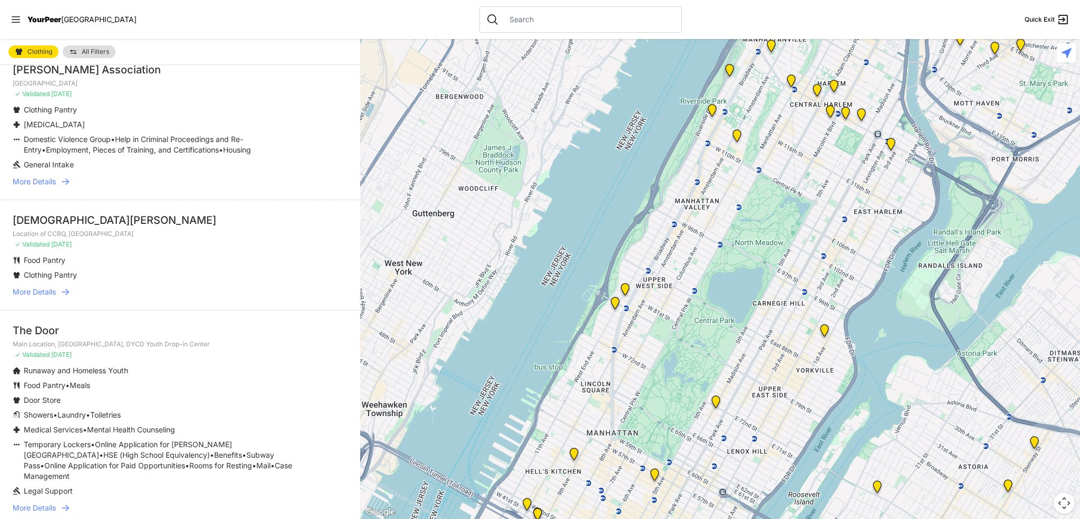
click at [28, 291] on span "More Details" at bounding box center [34, 291] width 43 height 11
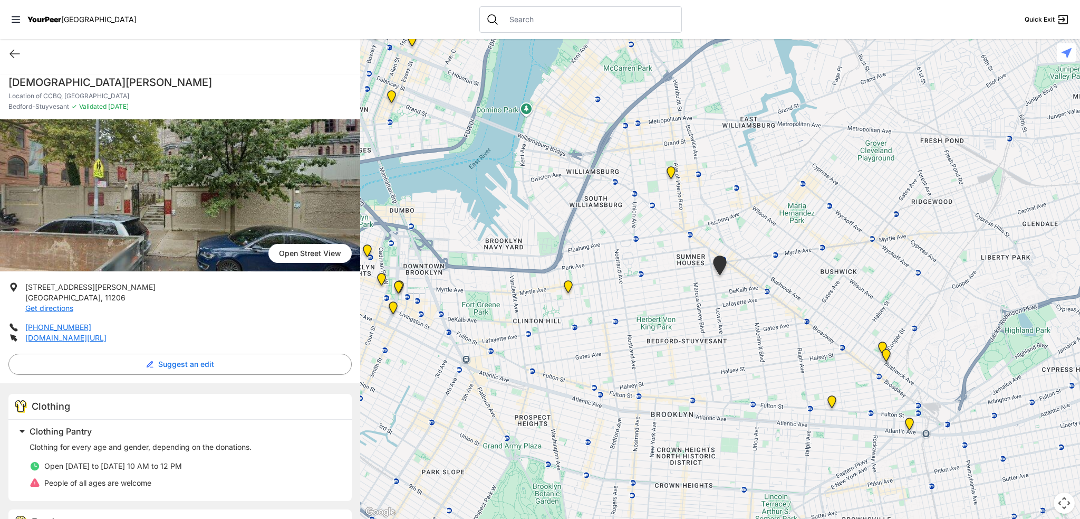
select select "recentlyUpdated"
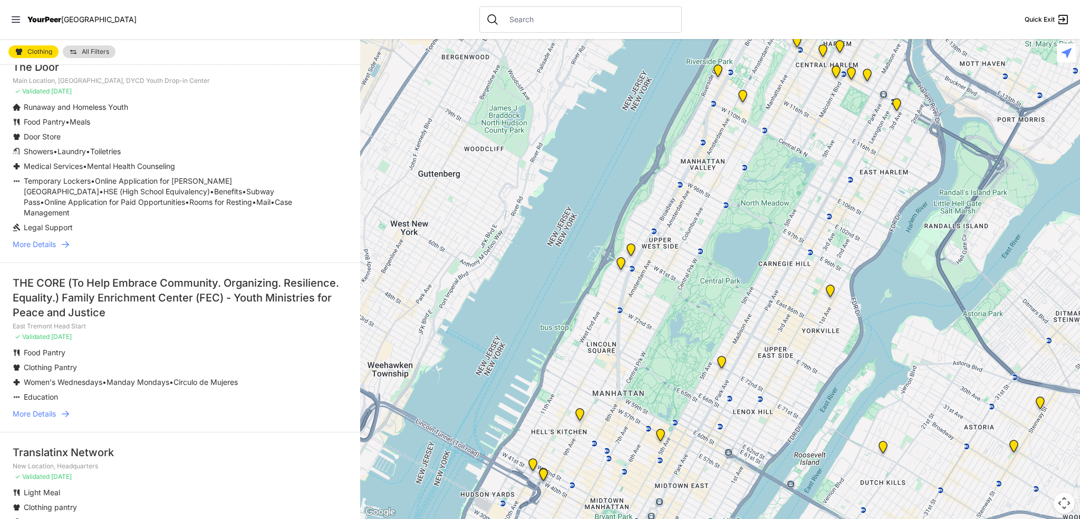
scroll to position [317, 0]
click at [35, 408] on span "More Details" at bounding box center [34, 413] width 43 height 11
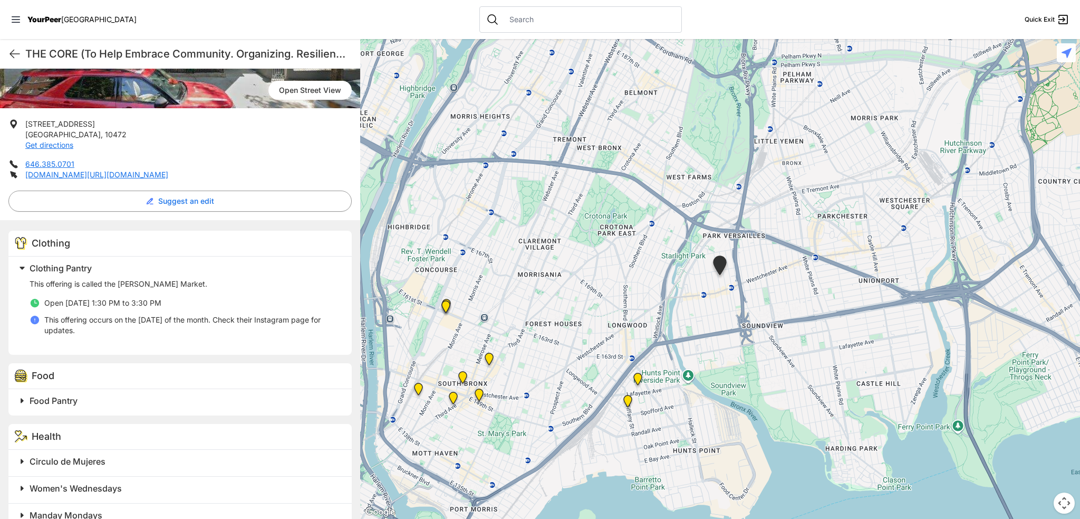
scroll to position [116, 0]
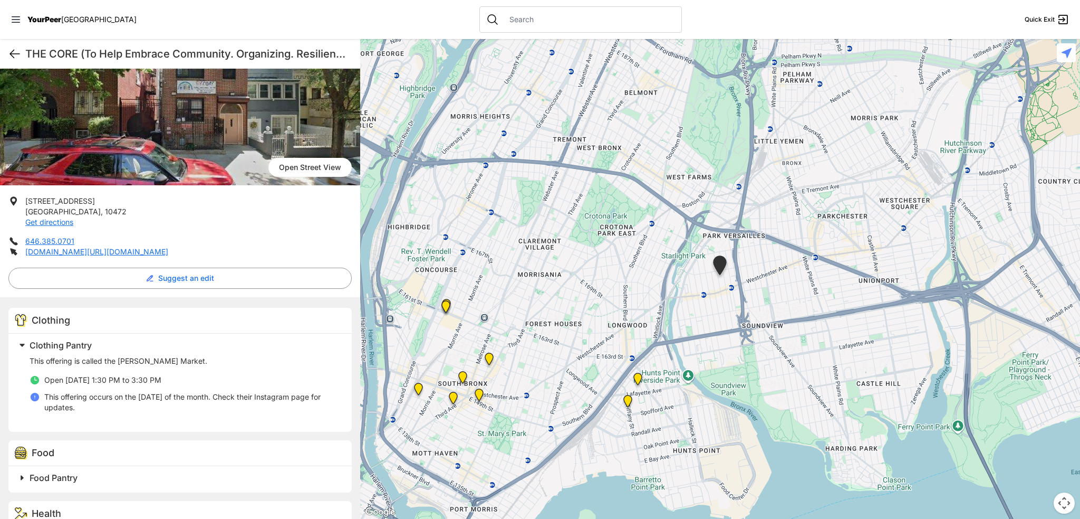
click at [14, 48] on icon at bounding box center [14, 53] width 13 height 13
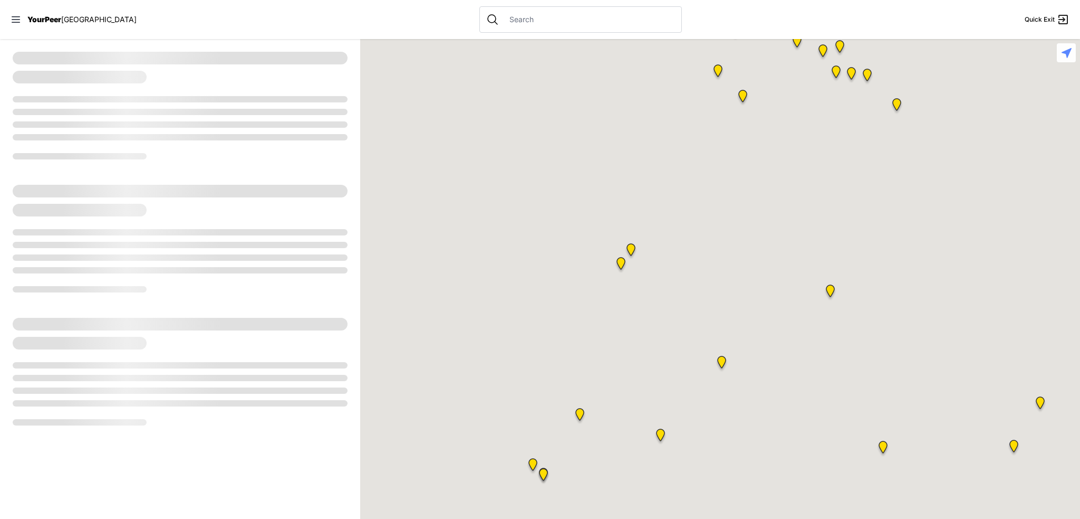
select select "recentlyUpdated"
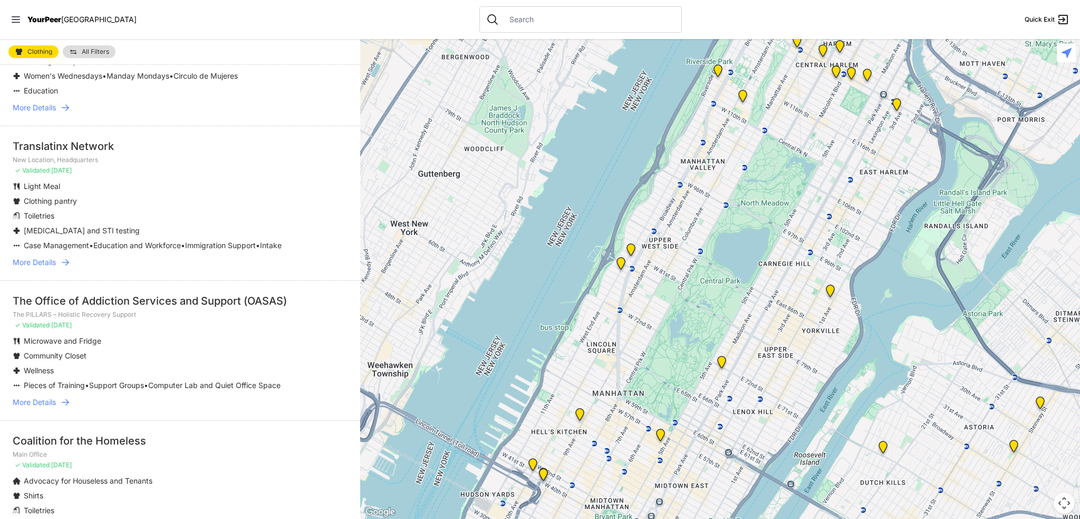
scroll to position [633, 0]
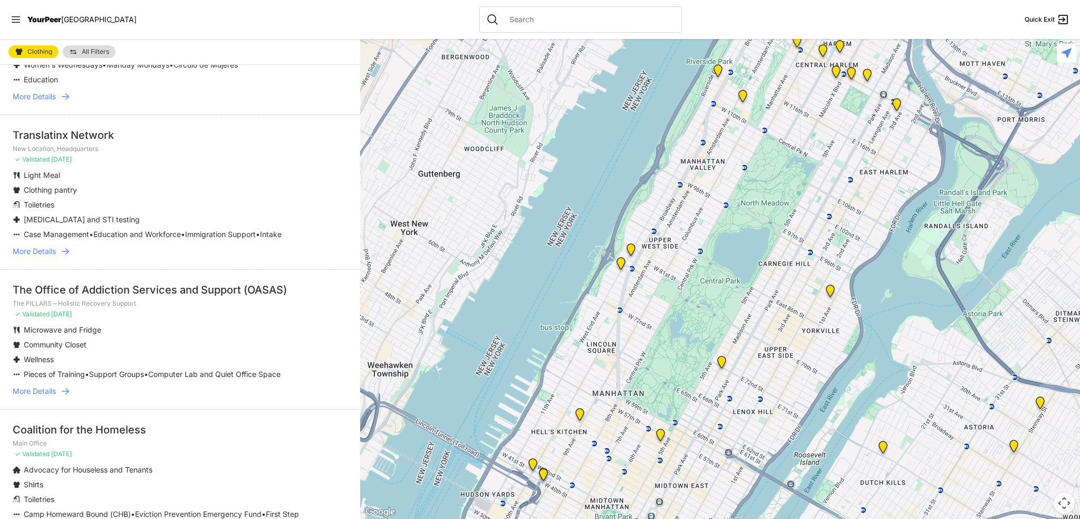
click at [30, 246] on span "More Details" at bounding box center [34, 251] width 43 height 11
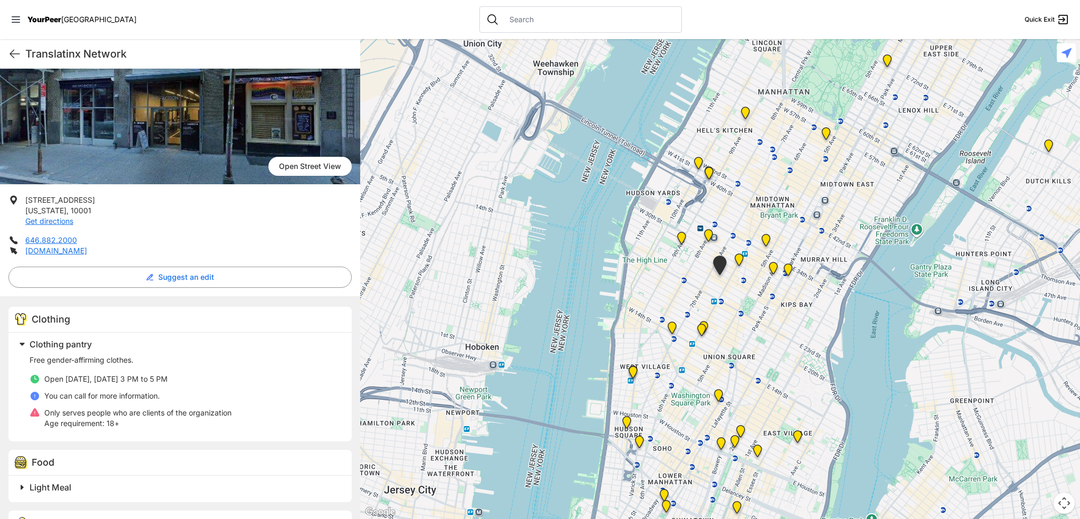
scroll to position [106, 0]
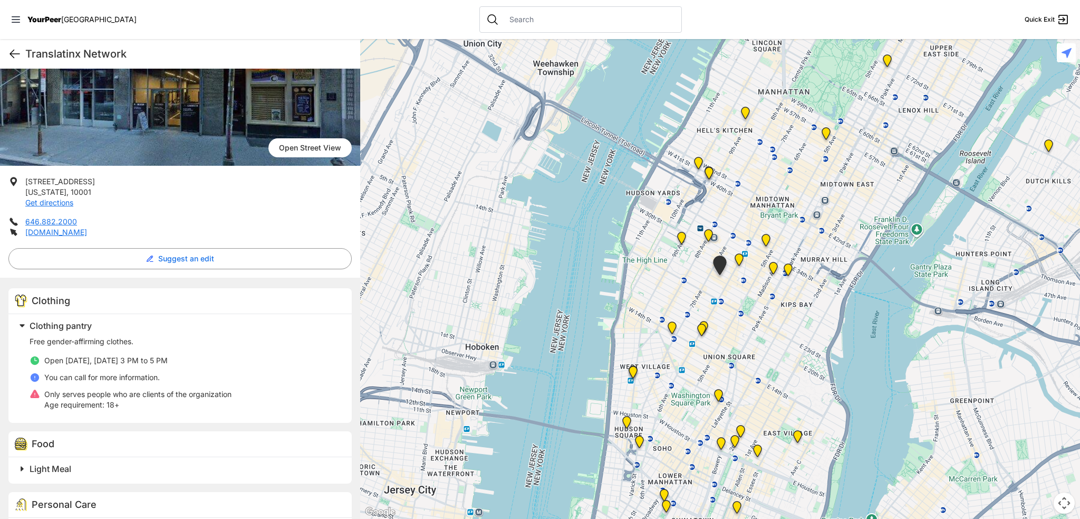
click at [13, 54] on icon at bounding box center [14, 53] width 13 height 13
select select "recentlyUpdated"
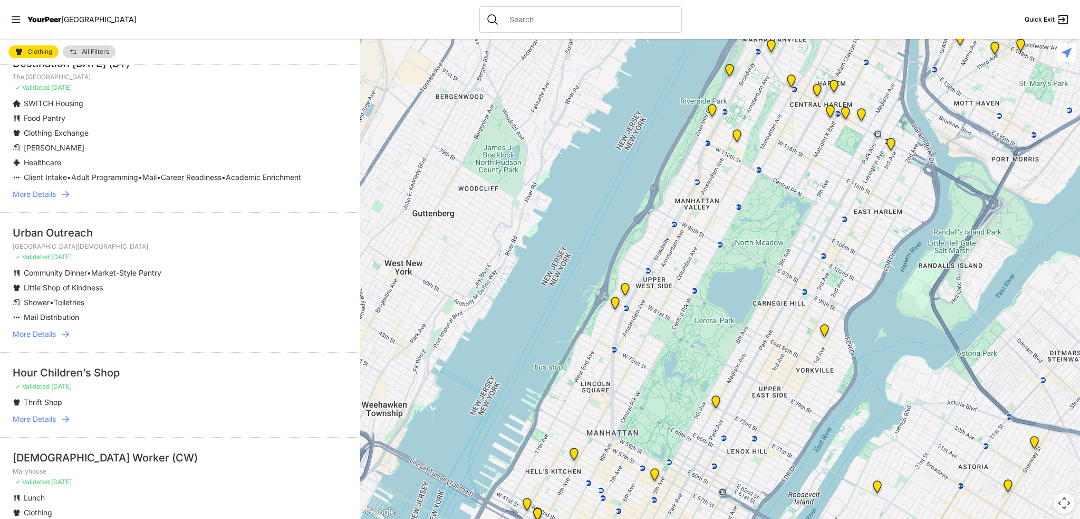
scroll to position [2558, 0]
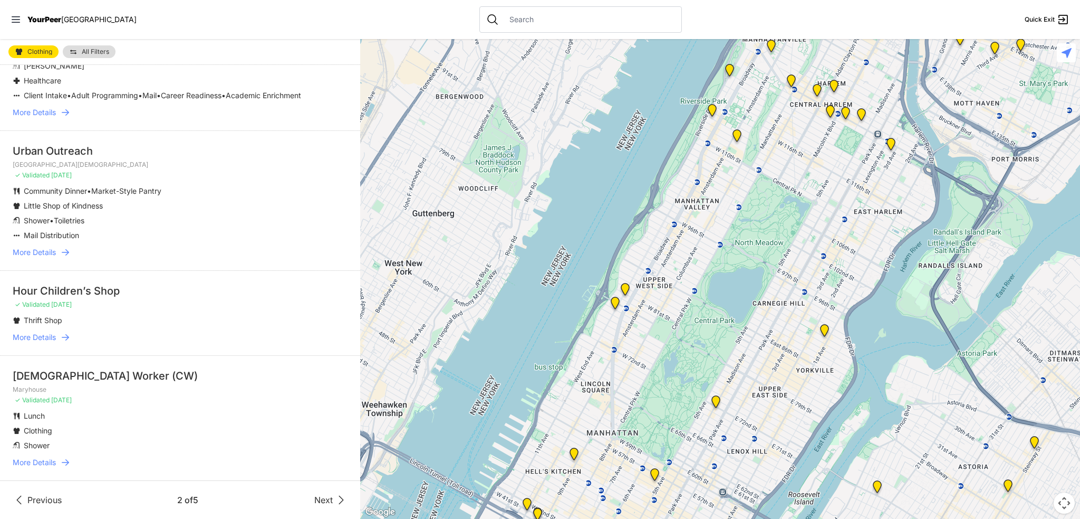
drag, startPoint x: 341, startPoint y: 502, endPoint x: 335, endPoint y: 499, distance: 6.4
click at [336, 499] on div "Previous 2 of 5 Next" at bounding box center [180, 499] width 360 height 39
click at [335, 500] on icon at bounding box center [341, 499] width 13 height 13
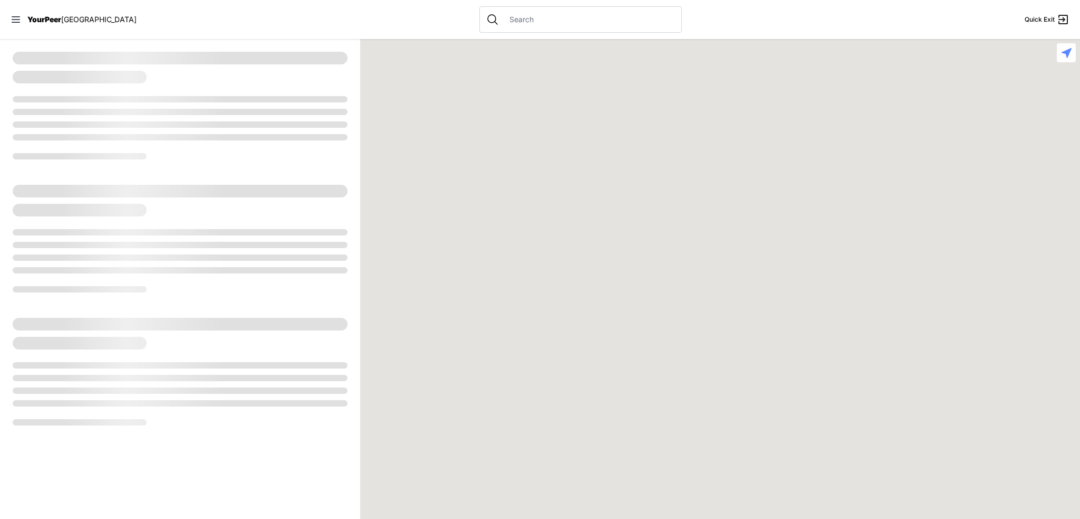
select select "recentlyUpdated"
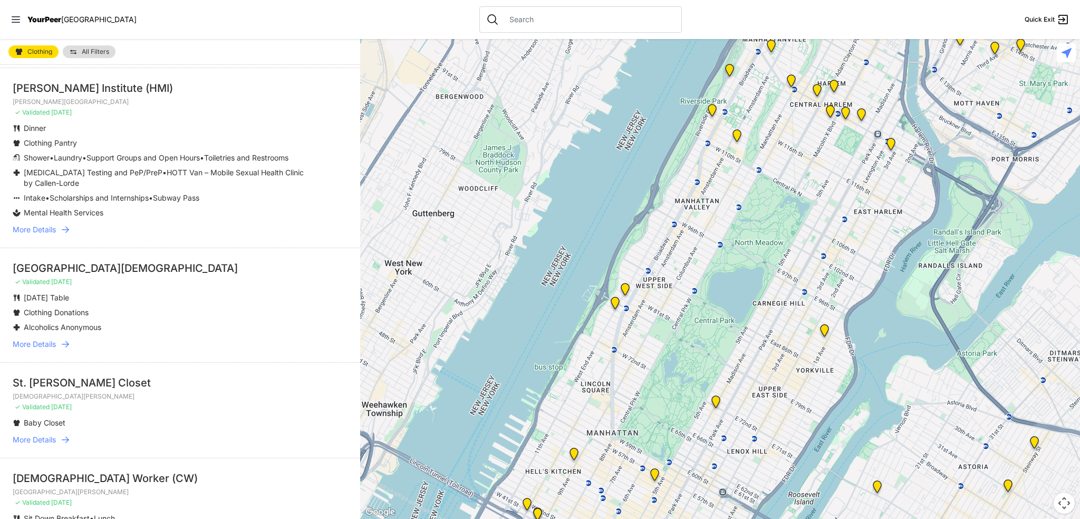
scroll to position [53, 0]
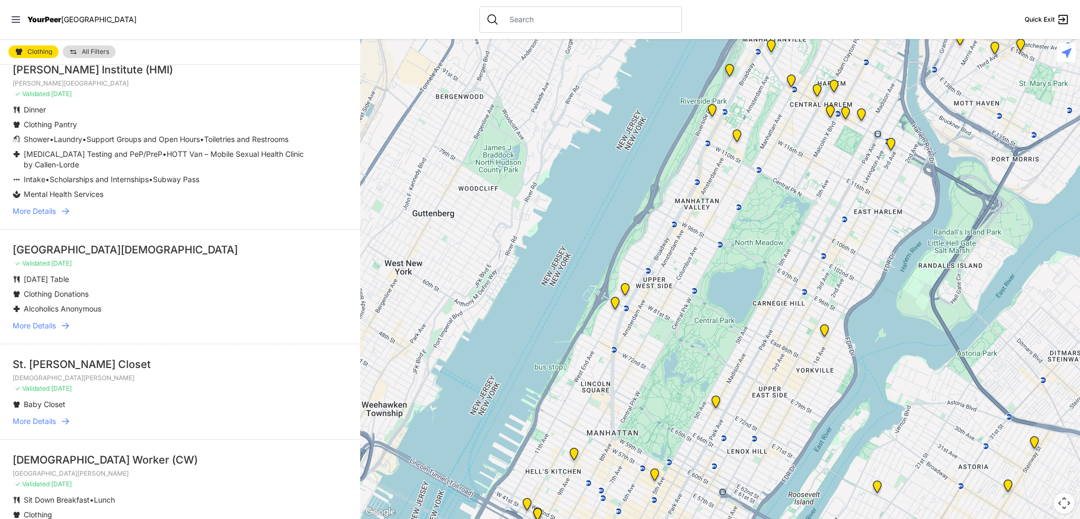
click at [49, 216] on span "More Details" at bounding box center [34, 211] width 43 height 11
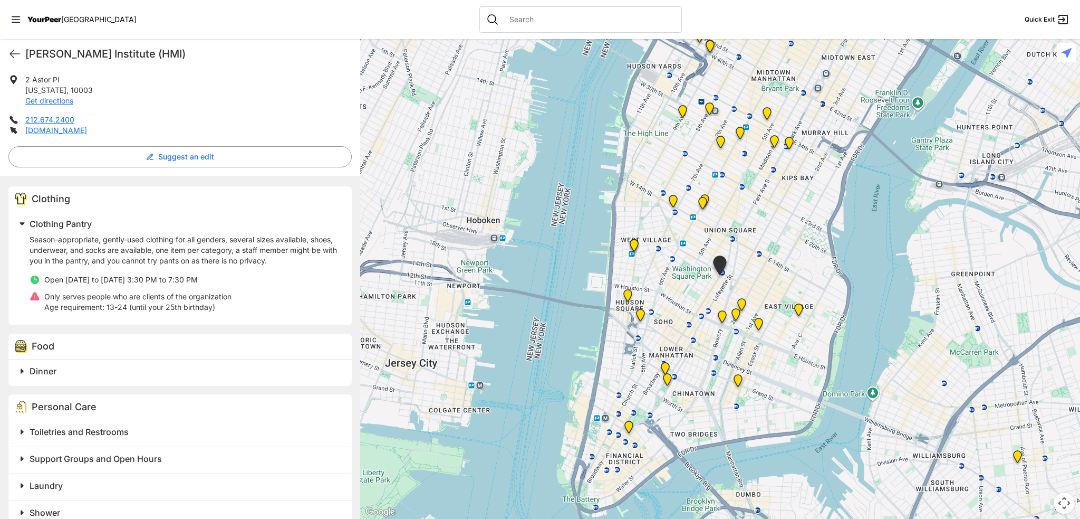
scroll to position [264, 0]
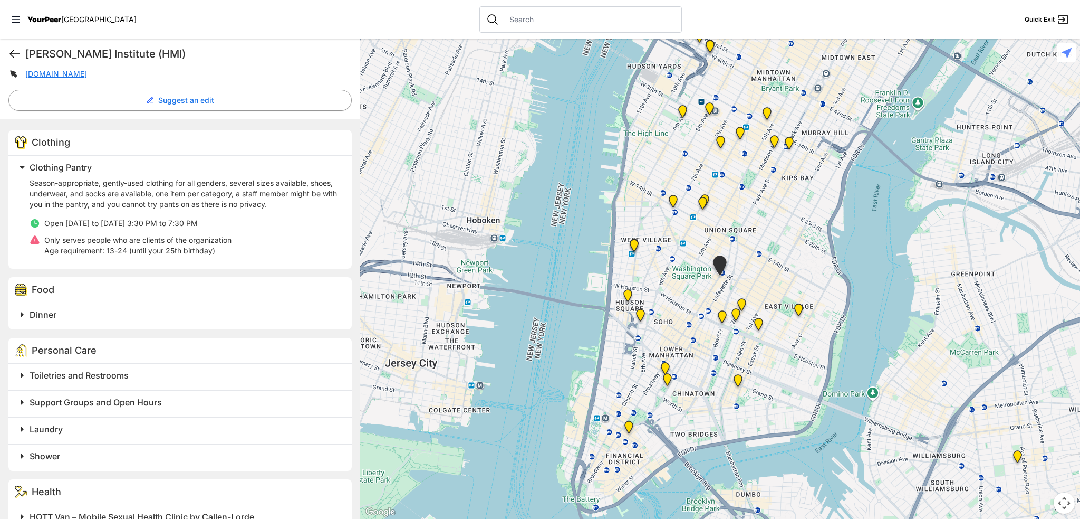
click at [14, 52] on icon at bounding box center [14, 53] width 13 height 13
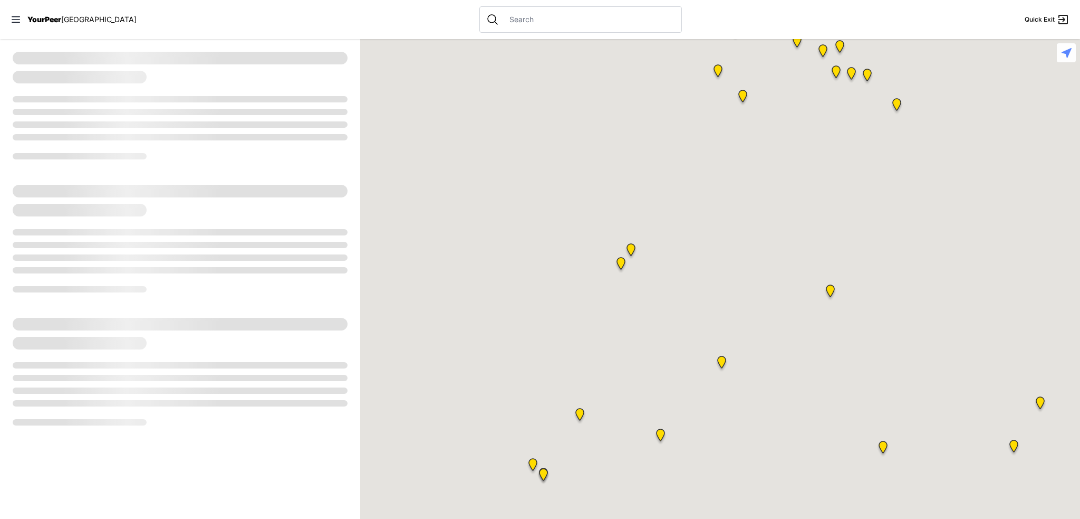
select select "recentlyUpdated"
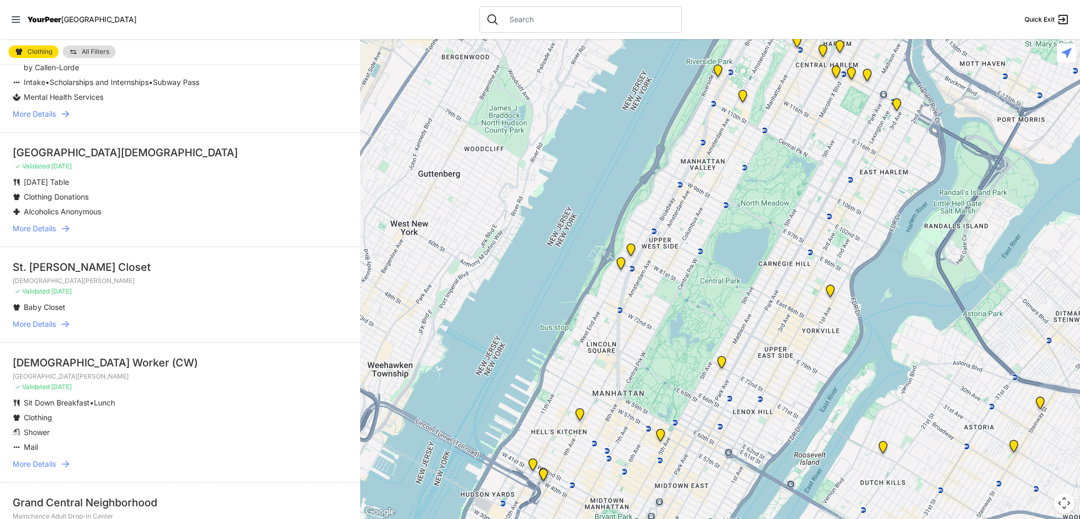
scroll to position [158, 0]
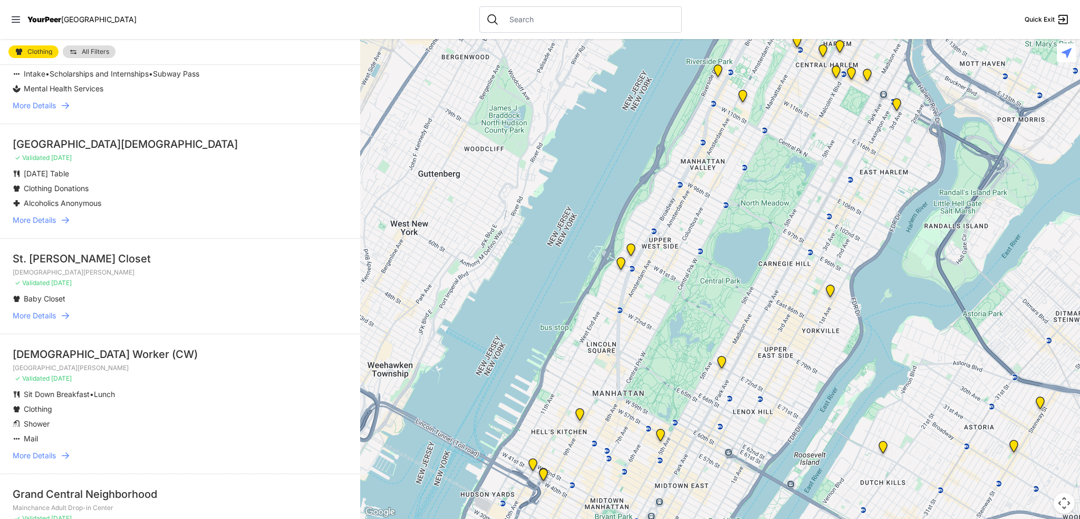
click at [45, 225] on span "More Details" at bounding box center [34, 220] width 43 height 11
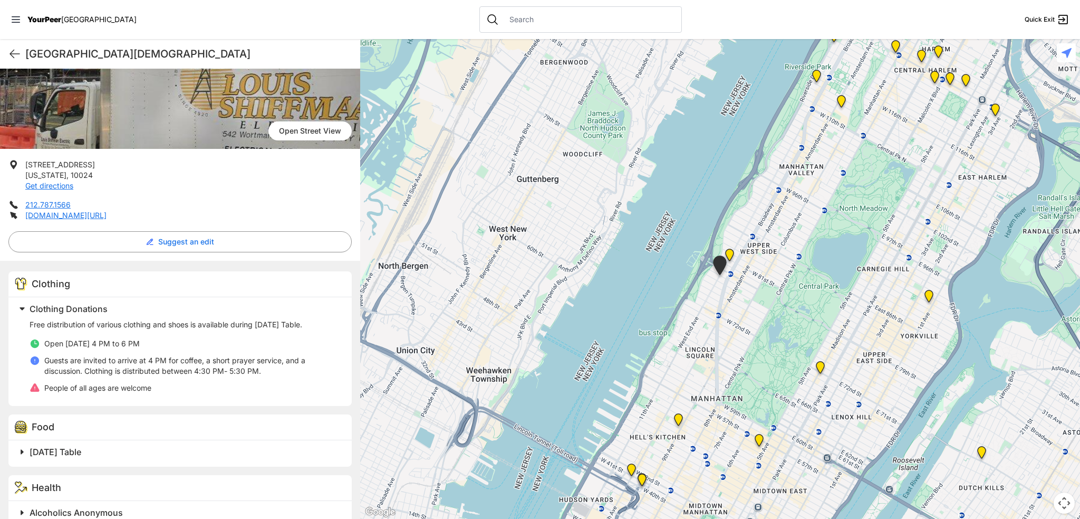
scroll to position [130, 0]
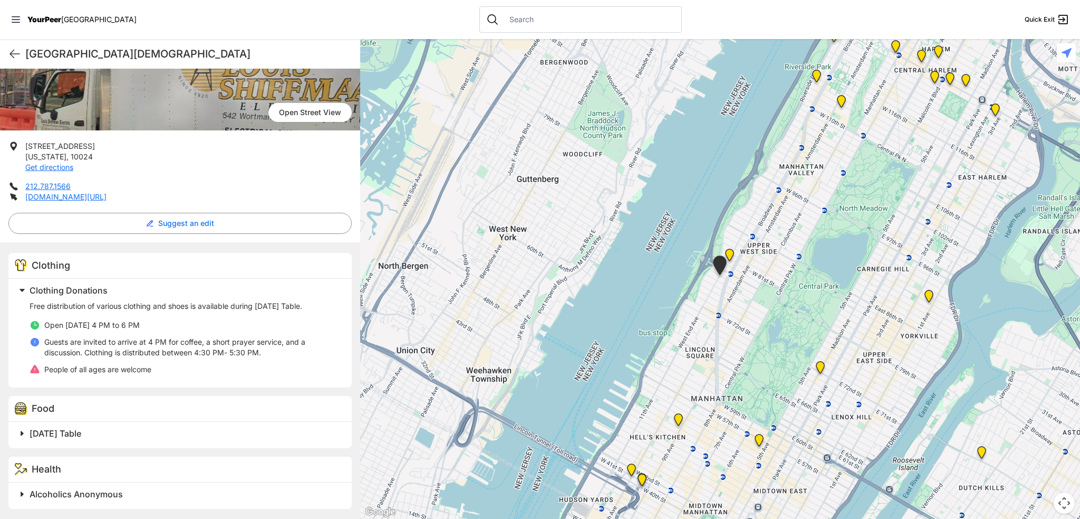
click at [23, 52] on div "West End Collegiate Church Quick Exit" at bounding box center [180, 54] width 360 height 30
click at [15, 59] on icon at bounding box center [14, 53] width 13 height 13
select select "recentlyUpdated"
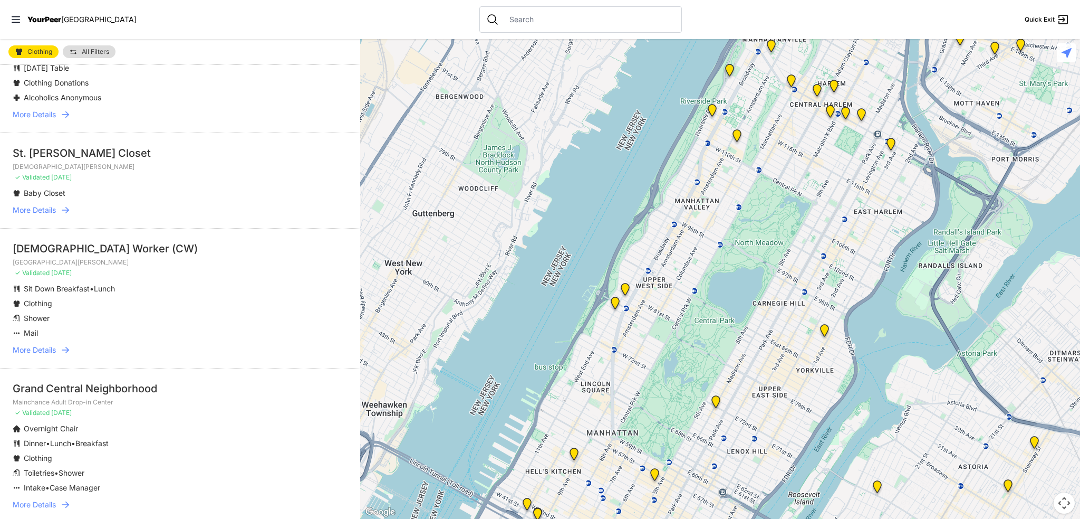
scroll to position [211, 0]
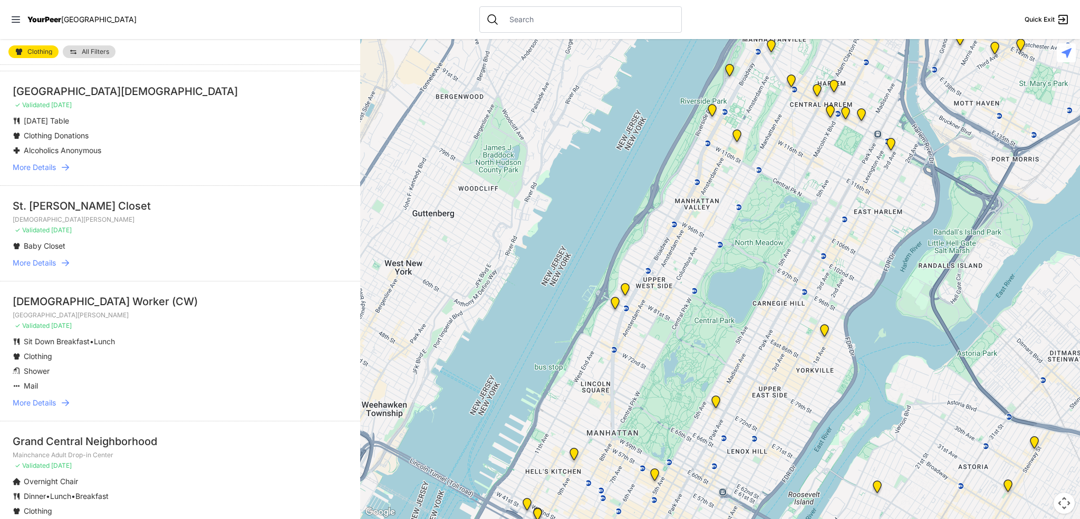
click at [29, 268] on span "More Details" at bounding box center [34, 262] width 43 height 11
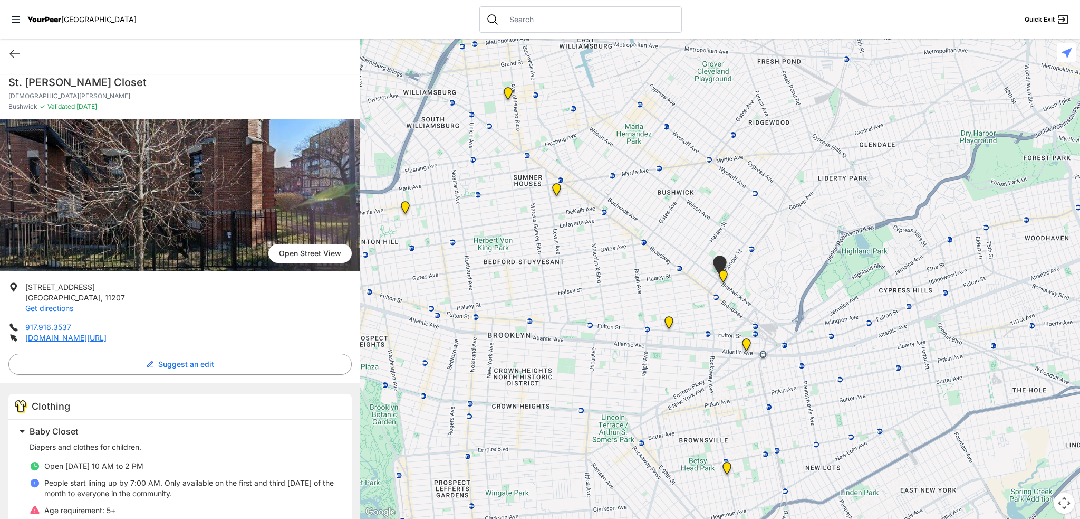
select select "recentlyUpdated"
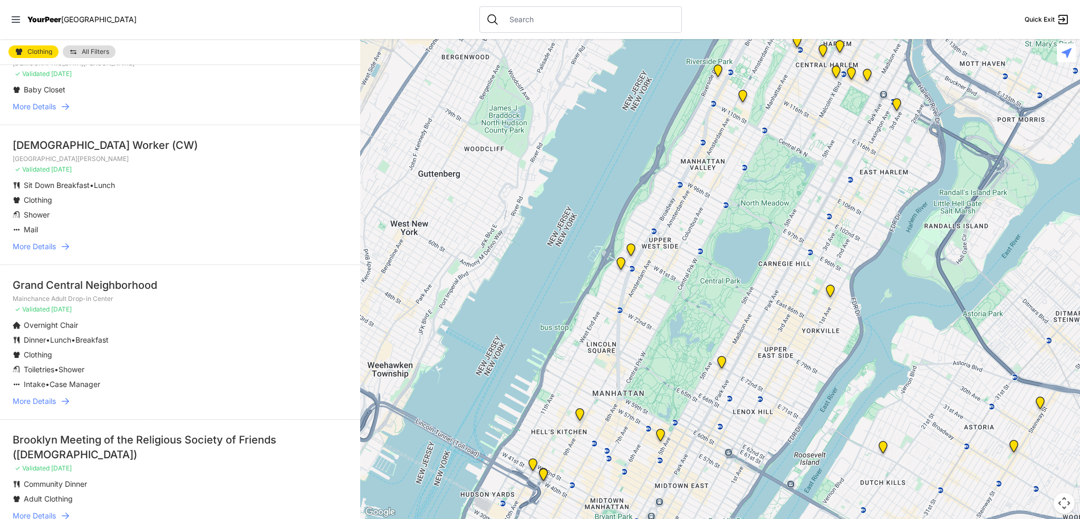
scroll to position [369, 0]
click at [30, 404] on span "More Details" at bounding box center [34, 399] width 43 height 11
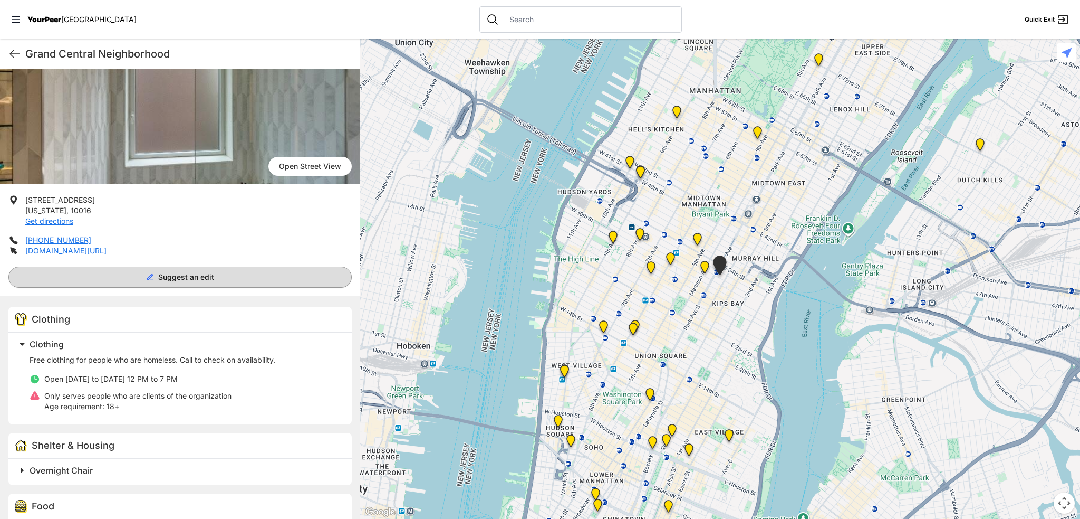
scroll to position [106, 0]
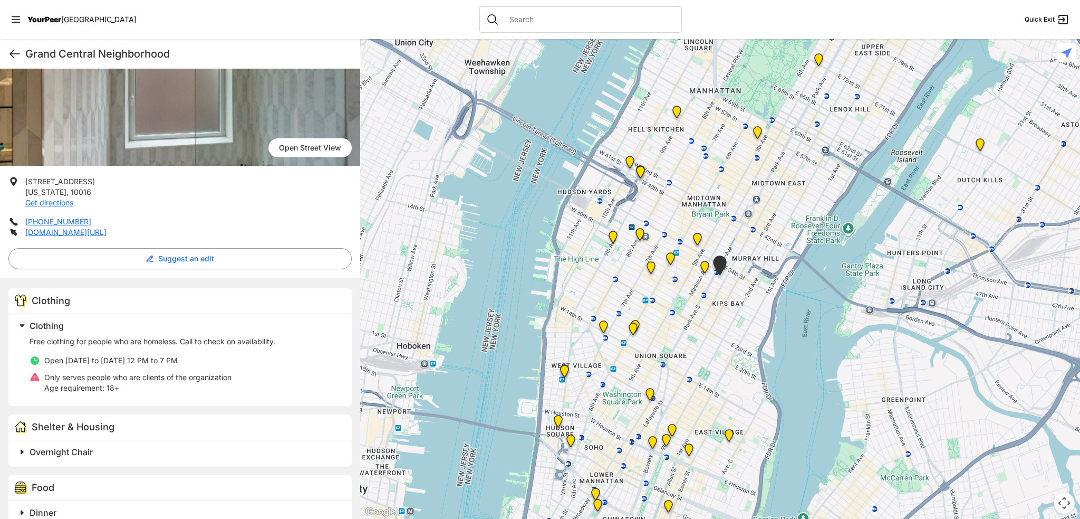
click at [13, 53] on icon at bounding box center [14, 53] width 13 height 13
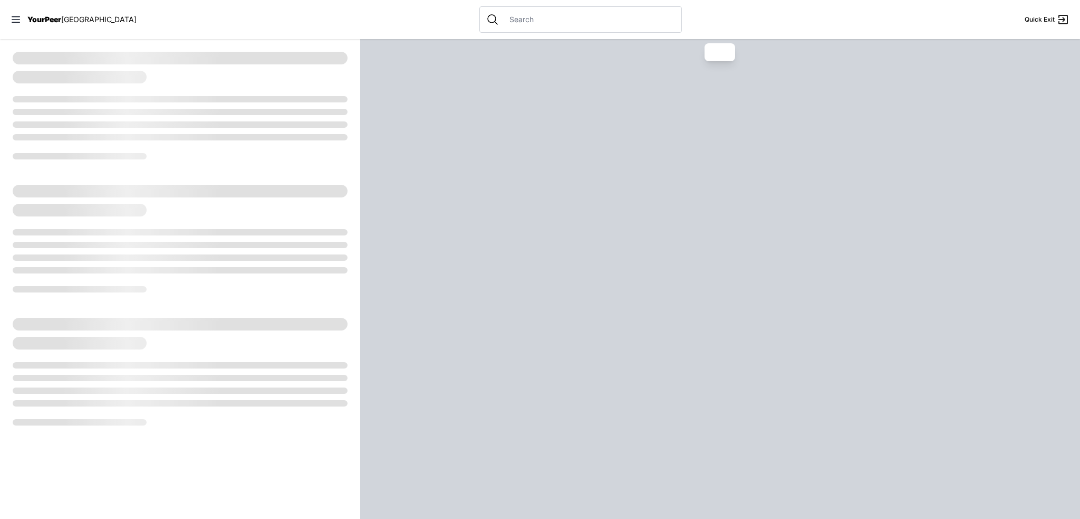
select select "recentlyUpdated"
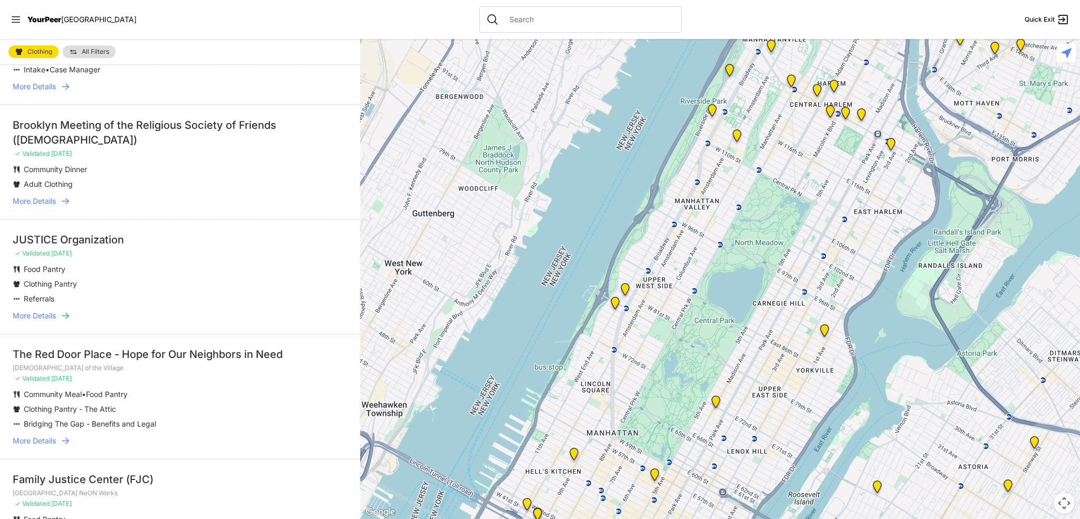
scroll to position [686, 0]
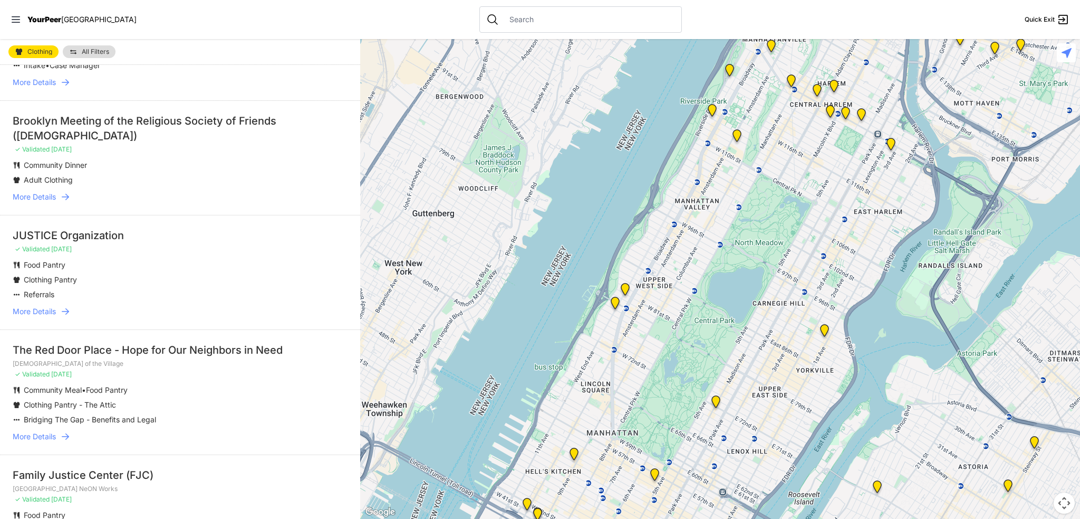
click at [30, 308] on span "More Details" at bounding box center [34, 311] width 43 height 11
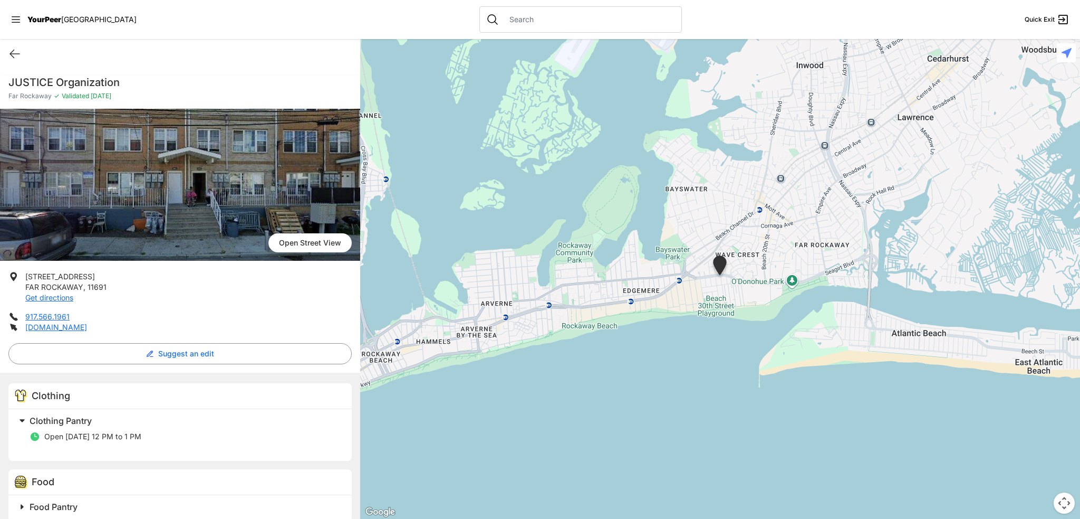
select select "recentlyUpdated"
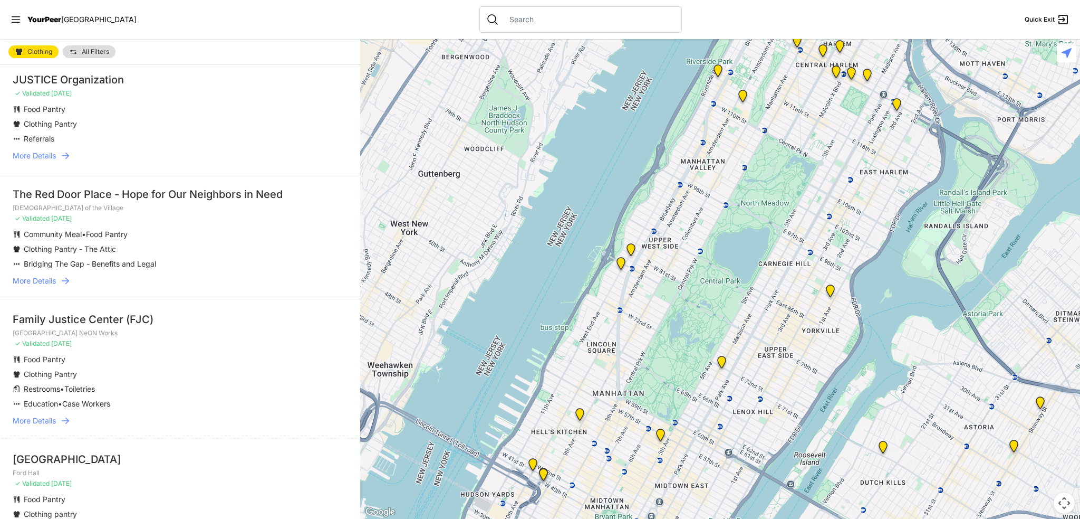
scroll to position [844, 0]
click at [33, 273] on span "More Details" at bounding box center [34, 278] width 43 height 11
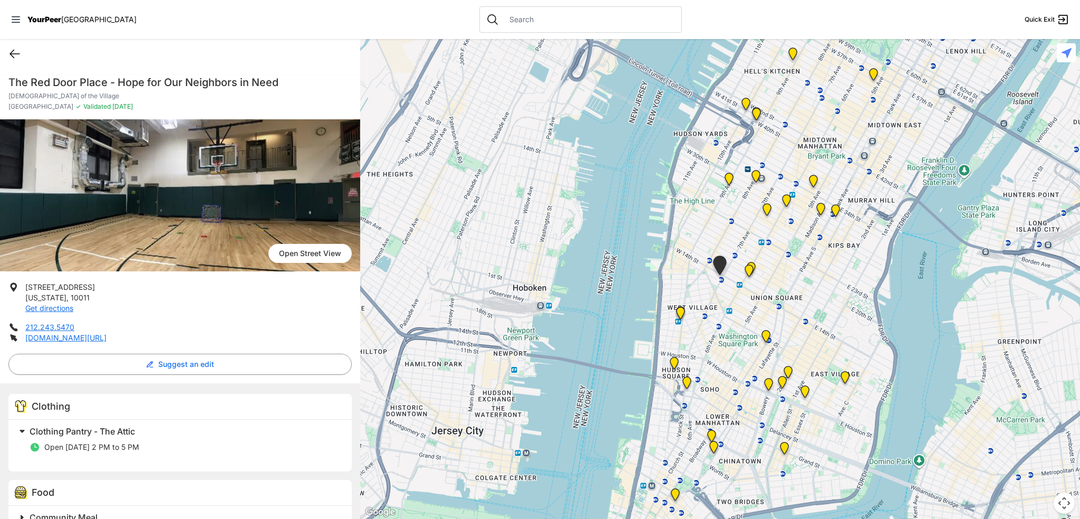
drag, startPoint x: 19, startPoint y: 46, endPoint x: 17, endPoint y: 52, distance: 6.7
click at [18, 48] on div "Quick Exit" at bounding box center [180, 54] width 360 height 30
click at [11, 52] on icon at bounding box center [14, 54] width 9 height 8
select select "recentlyUpdated"
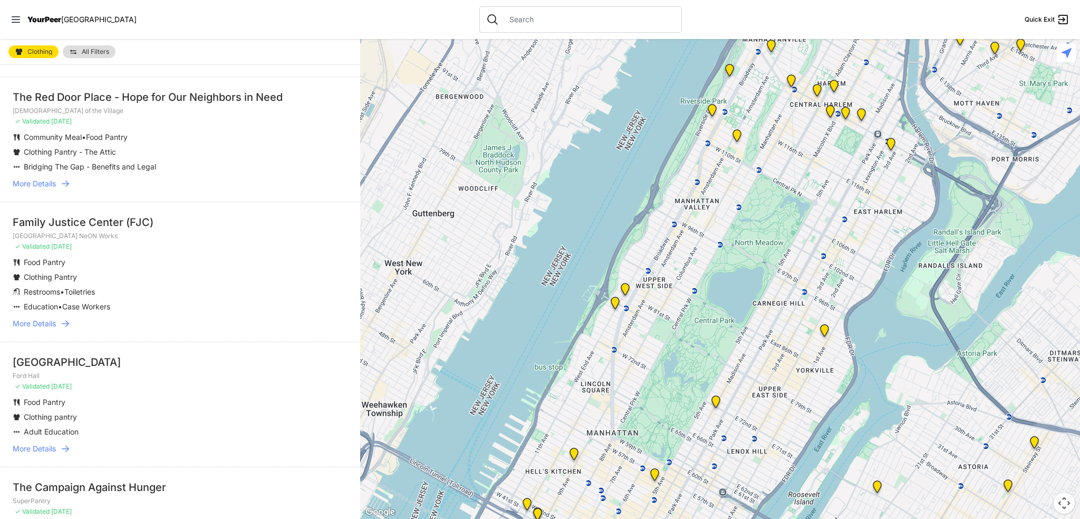
scroll to position [950, 0]
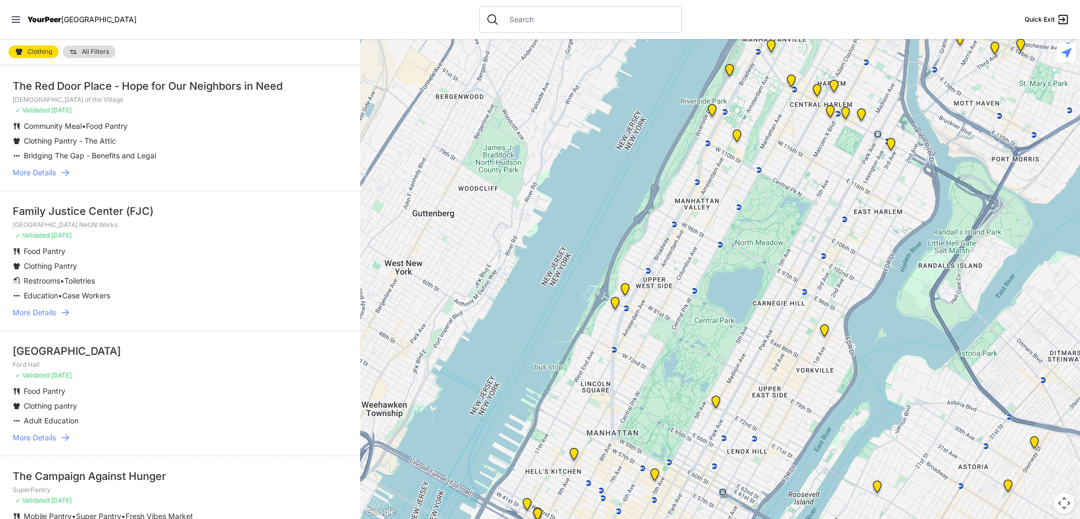
click at [37, 307] on span "More Details" at bounding box center [34, 312] width 43 height 11
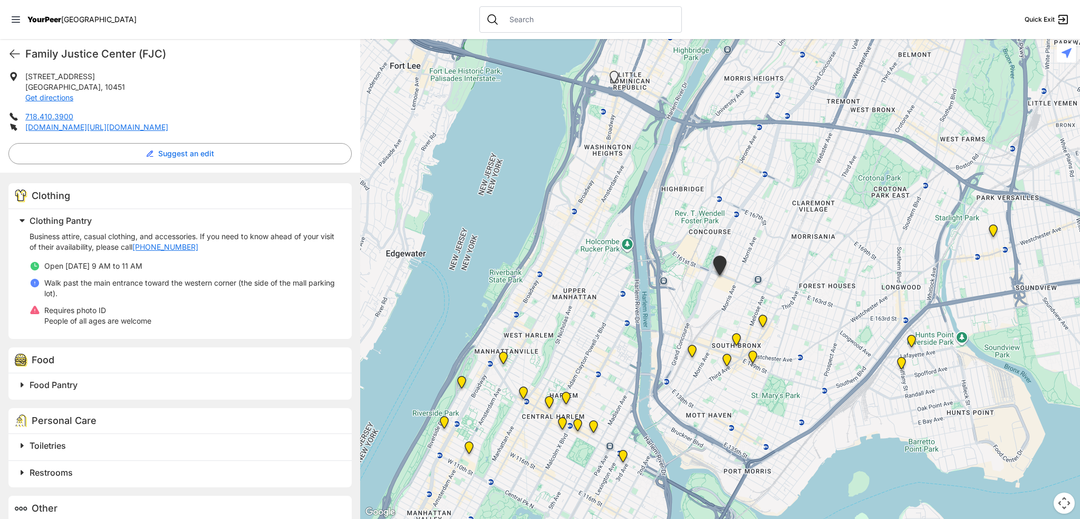
scroll to position [211, 0]
select select "recentlyUpdated"
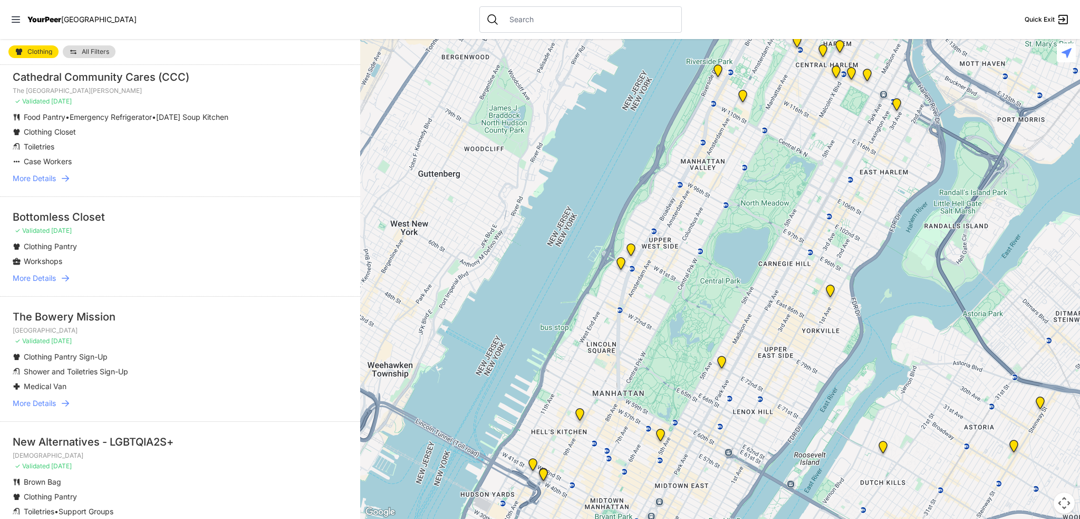
scroll to position [2110, 0]
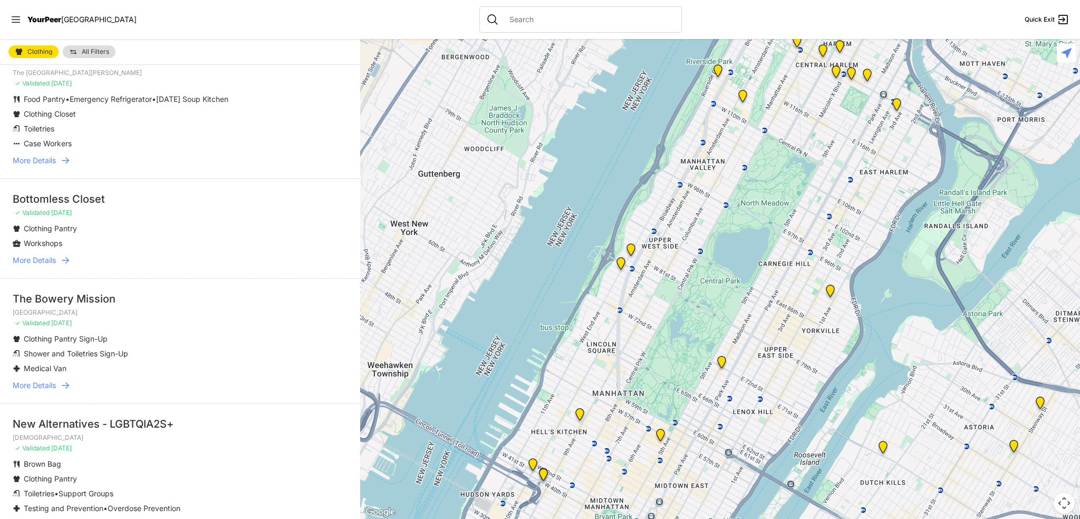
click at [28, 257] on span "More Details" at bounding box center [34, 260] width 43 height 11
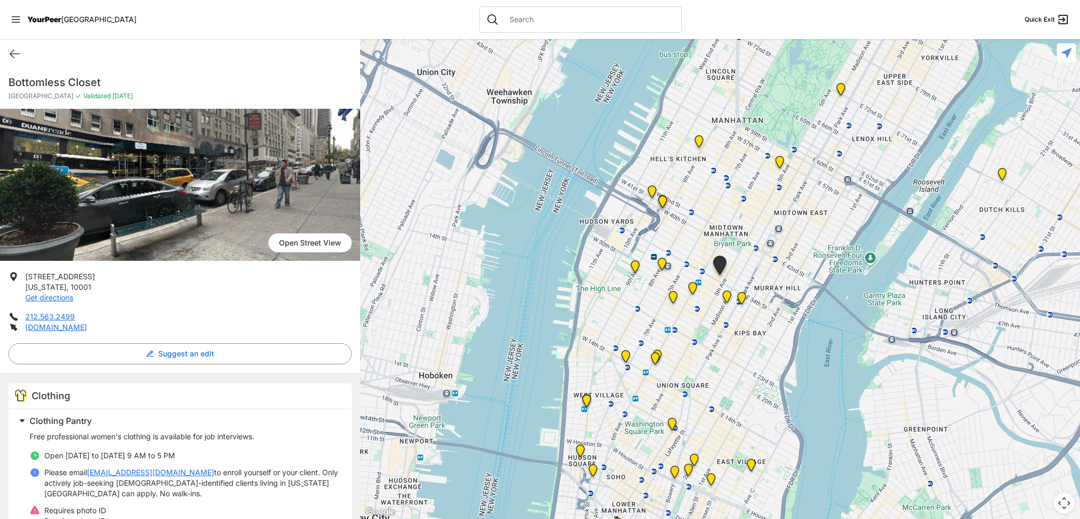
select select "recentlyUpdated"
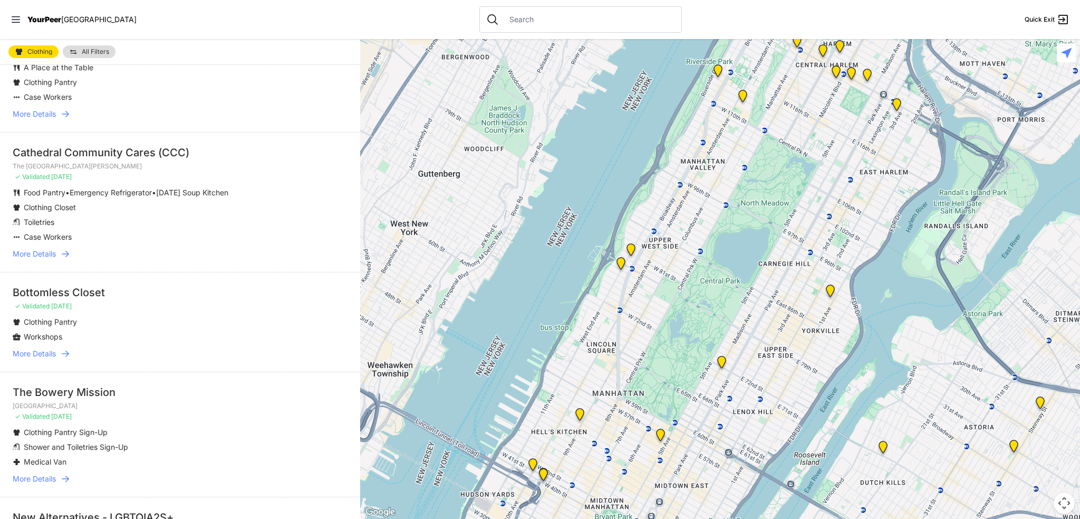
scroll to position [2180, 0]
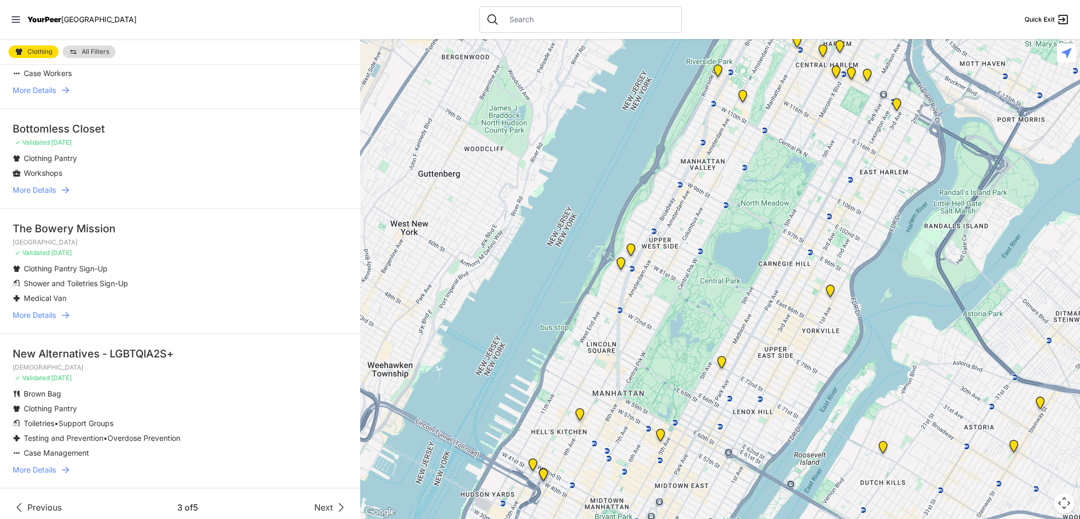
click at [323, 501] on span "Next" at bounding box center [323, 507] width 18 height 13
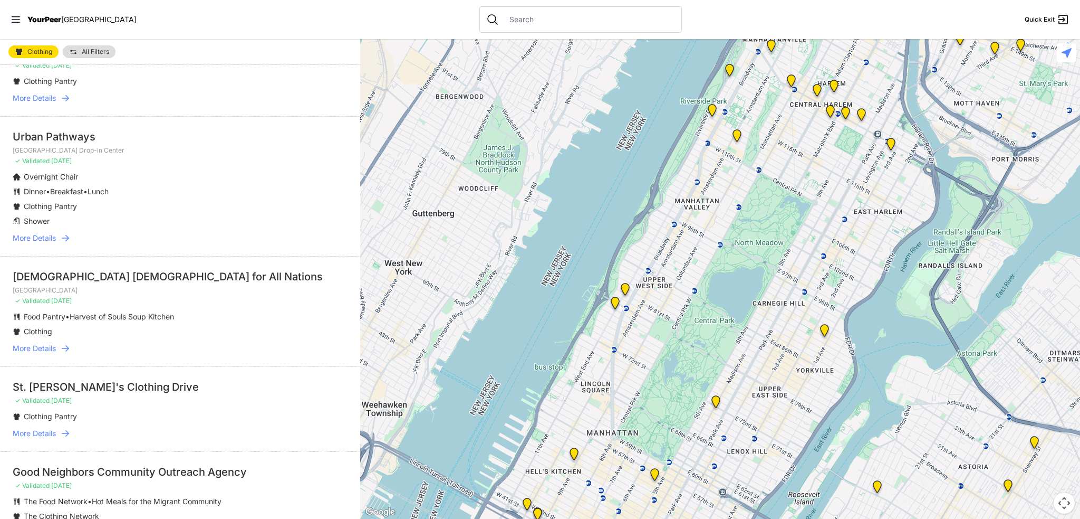
scroll to position [528, 0]
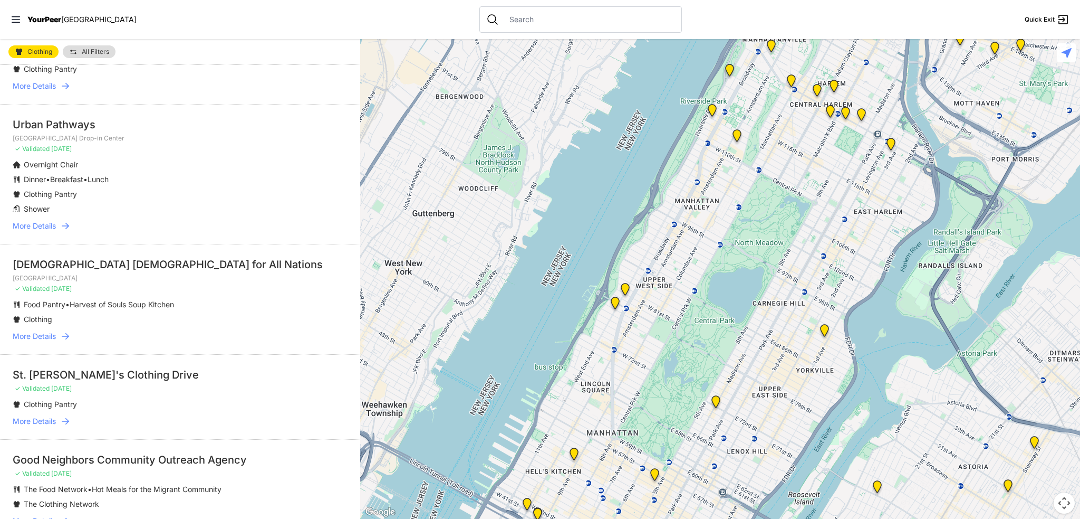
click at [25, 336] on span "More Details" at bounding box center [34, 336] width 43 height 11
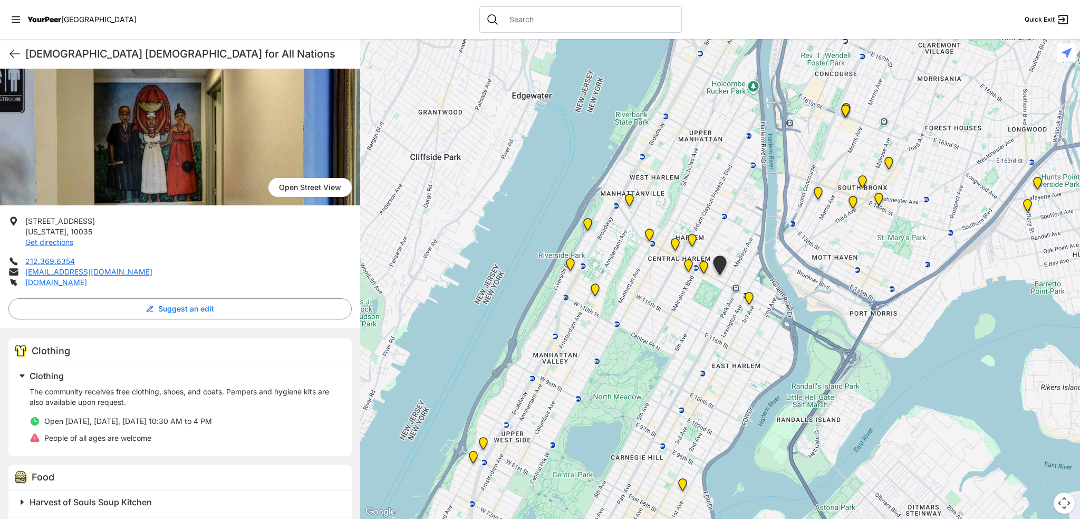
scroll to position [48, 0]
